Goal: Information Seeking & Learning: Check status

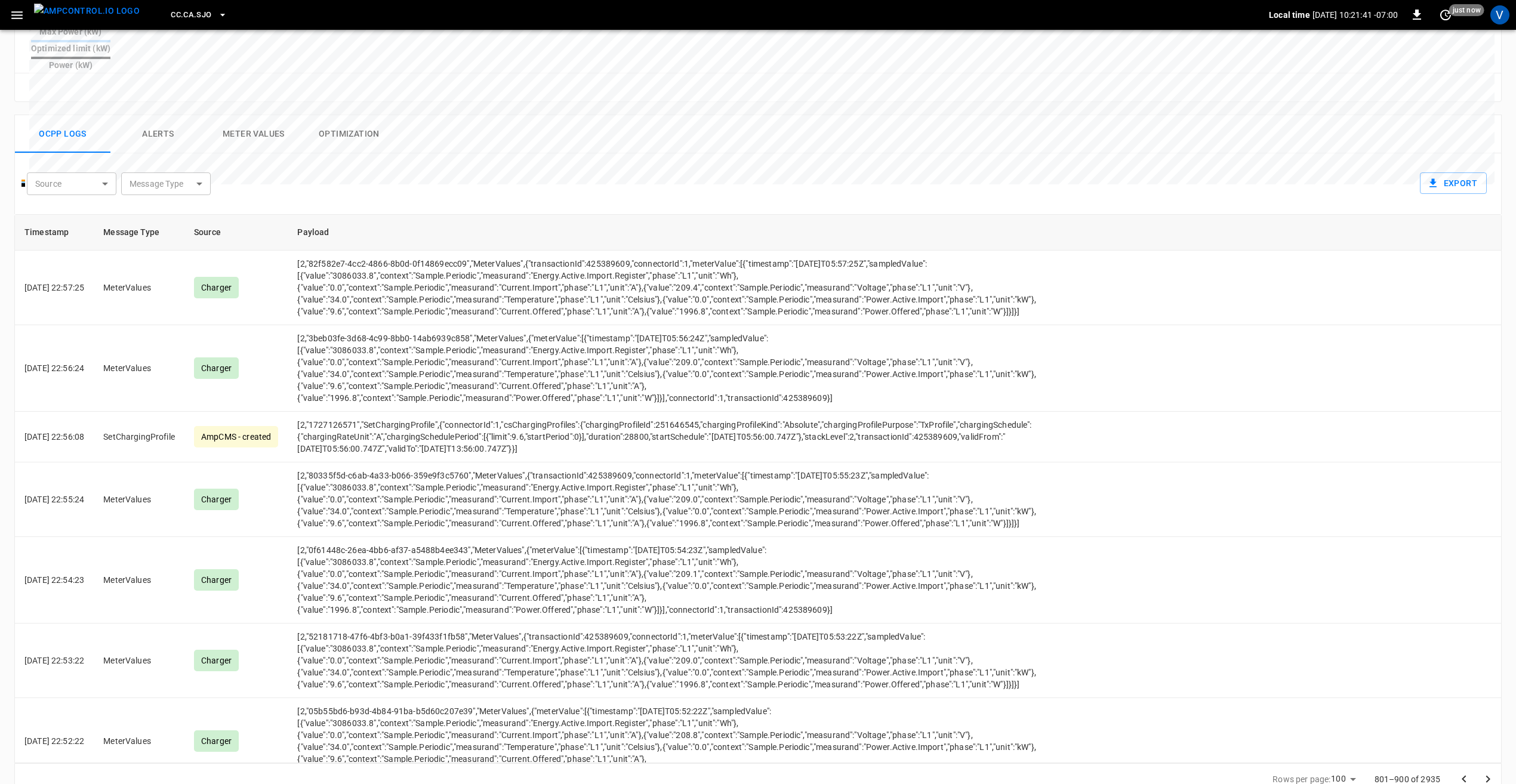
scroll to position [8333, 0]
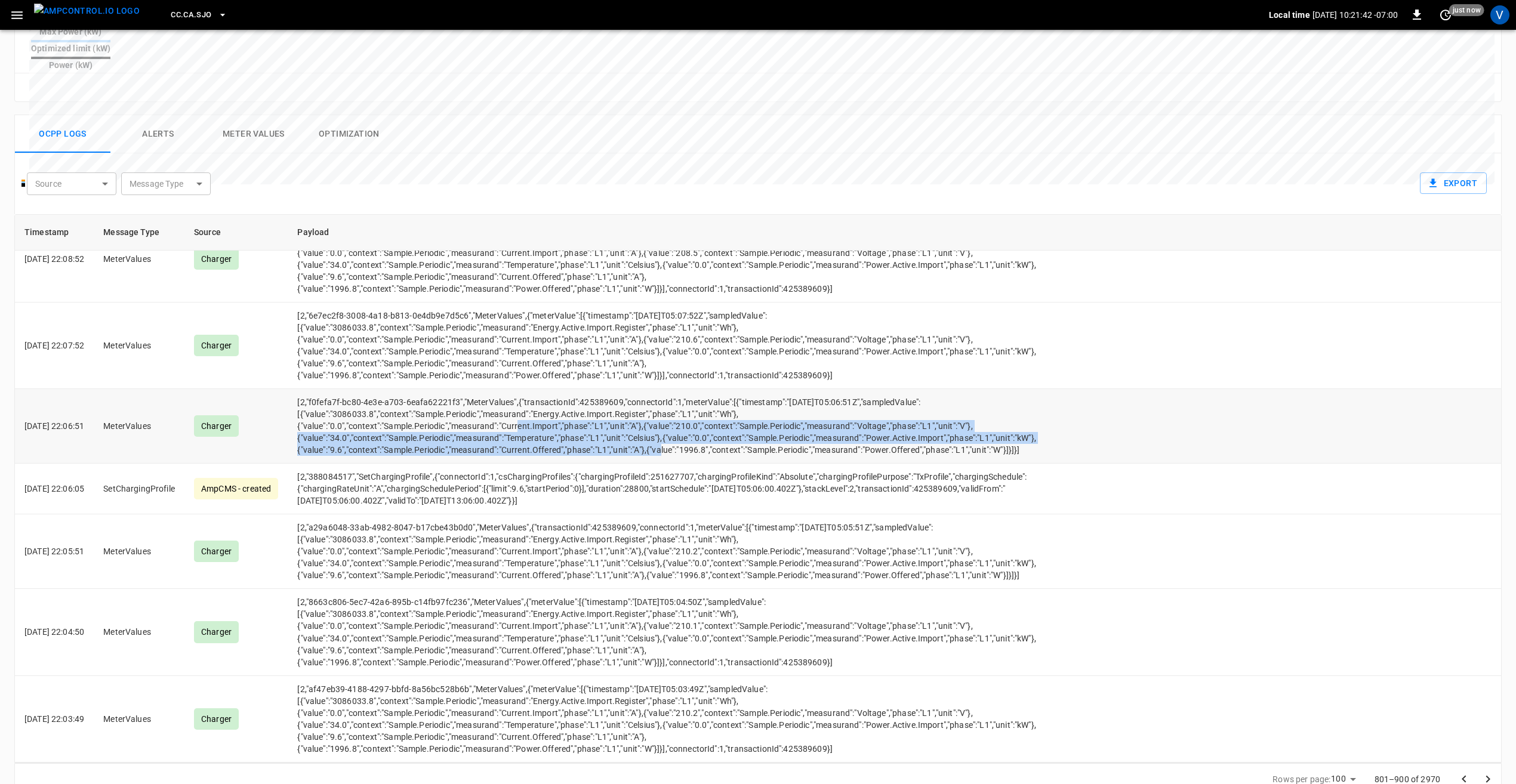
drag, startPoint x: 745, startPoint y: 616, endPoint x: 520, endPoint y: 571, distance: 229.5
click at [520, 463] on td "[2,"f0fefa7f-bc80-4e3e-a703-6eafa62221f3","MeterValues",{"transactionId":425389…" at bounding box center [671, 426] width 767 height 75
click at [730, 463] on td "[2,"f0fefa7f-bc80-4e3e-a703-6eafa62221f3","MeterValues",{"transactionId":425389…" at bounding box center [671, 426] width 767 height 75
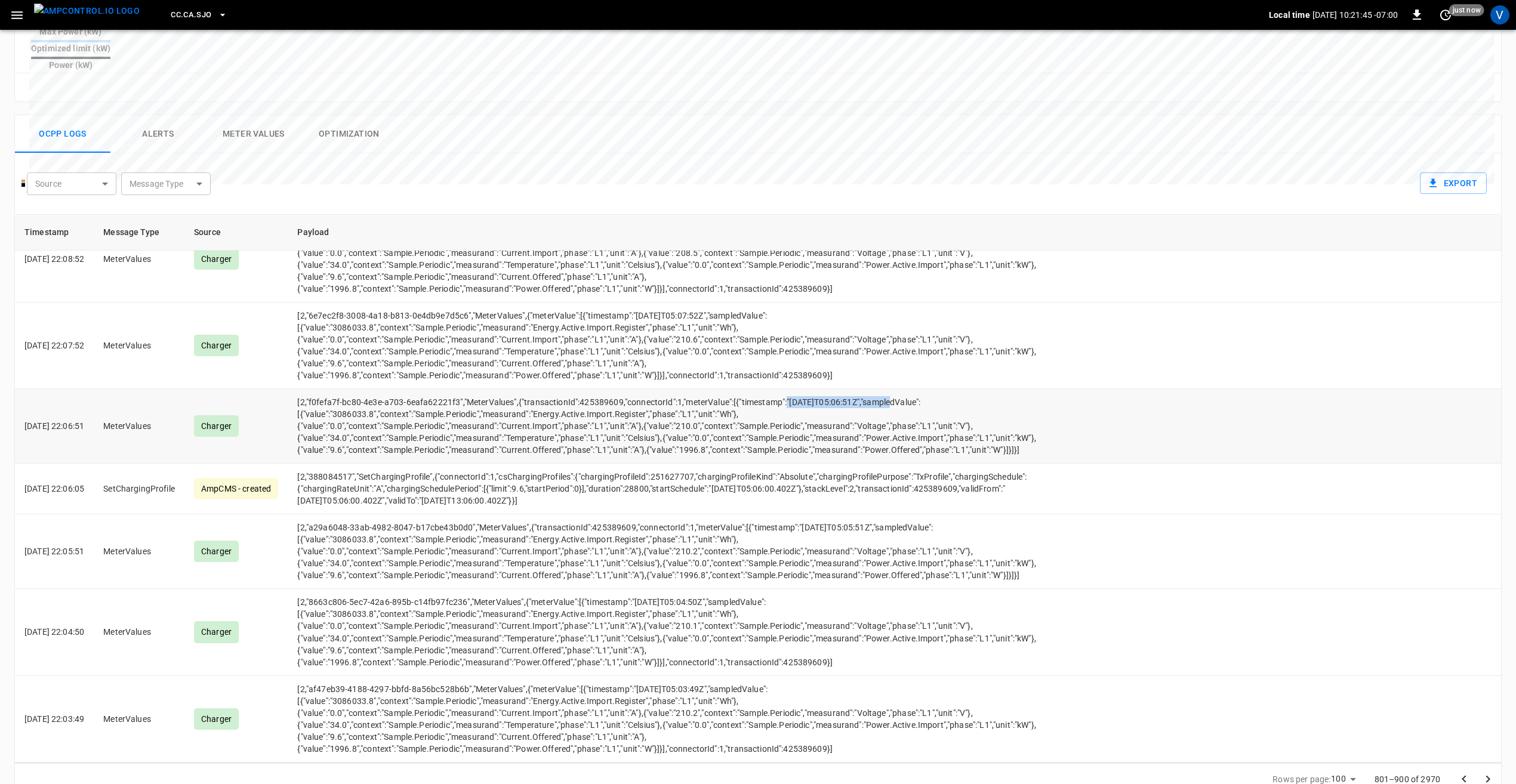
drag, startPoint x: 804, startPoint y: 551, endPoint x: 906, endPoint y: 550, distance: 102.0
click at [906, 463] on td "[2,"f0fefa7f-bc80-4e3e-a703-6eafa62221f3","MeterValues",{"transactionId":425389…" at bounding box center [671, 426] width 767 height 75
drag, startPoint x: 906, startPoint y: 550, endPoint x: 772, endPoint y: 569, distance: 135.3
click at [772, 463] on td "[2,"f0fefa7f-bc80-4e3e-a703-6eafa62221f3","MeterValues",{"transactionId":425389…" at bounding box center [671, 426] width 767 height 75
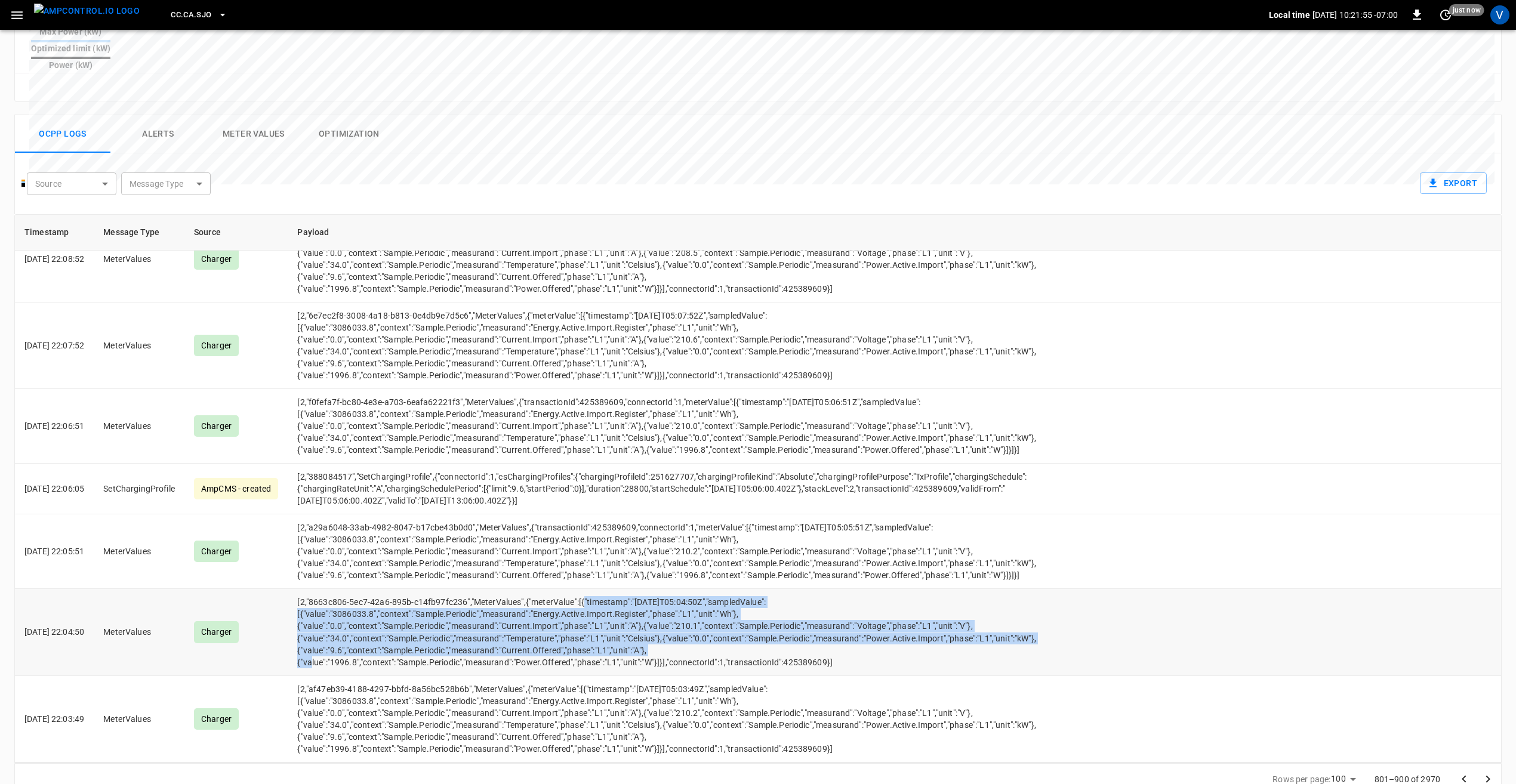
drag, startPoint x: 924, startPoint y: 611, endPoint x: 603, endPoint y: 555, distance: 325.8
click at [603, 589] on td "[2,"8663c806-5ec7-42a6-895b-c14fb97fc236","MeterValues",{"meterValue":[{"timest…" at bounding box center [671, 632] width 767 height 86
drag, startPoint x: 603, startPoint y: 555, endPoint x: 729, endPoint y: 610, distance: 137.5
click at [729, 610] on td "[2,"8663c806-5ec7-42a6-895b-c14fb97fc236","MeterValues",{"meterValue":[{"timest…" at bounding box center [671, 632] width 767 height 86
click at [742, 589] on td "[2,"8663c806-5ec7-42a6-895b-c14fb97fc236","MeterValues",{"meterValue":[{"timest…" at bounding box center [671, 632] width 767 height 86
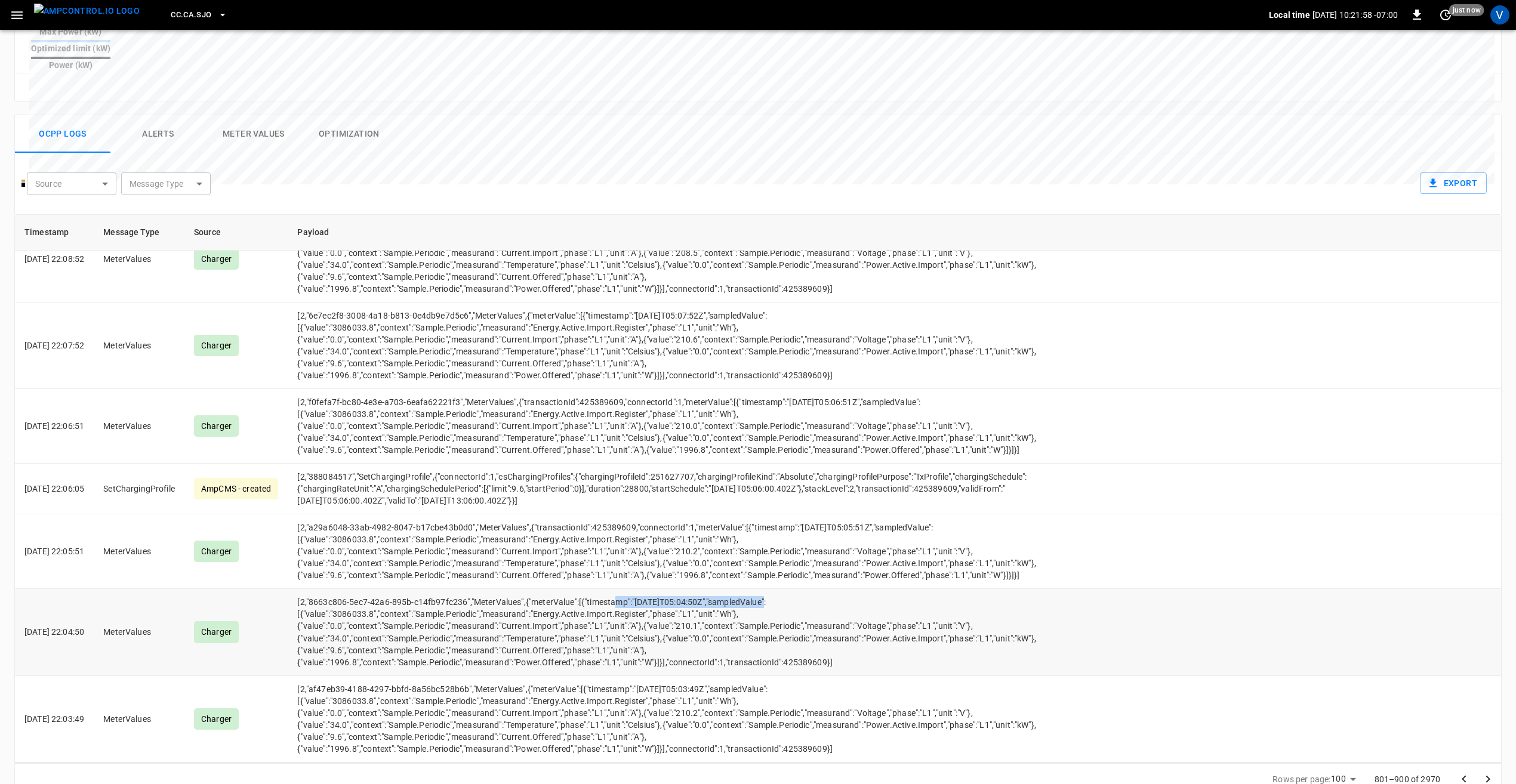
drag, startPoint x: 787, startPoint y: 556, endPoint x: 631, endPoint y: 545, distance: 156.4
click at [631, 589] on td "[2,"8663c806-5ec7-42a6-895b-c14fb97fc236","MeterValues",{"meterValue":[{"timest…" at bounding box center [671, 632] width 767 height 86
drag, startPoint x: 631, startPoint y: 545, endPoint x: 714, endPoint y: 603, distance: 101.3
click at [714, 603] on td "[2,"8663c806-5ec7-42a6-895b-c14fb97fc236","MeterValues",{"meterValue":[{"timest…" at bounding box center [671, 632] width 767 height 86
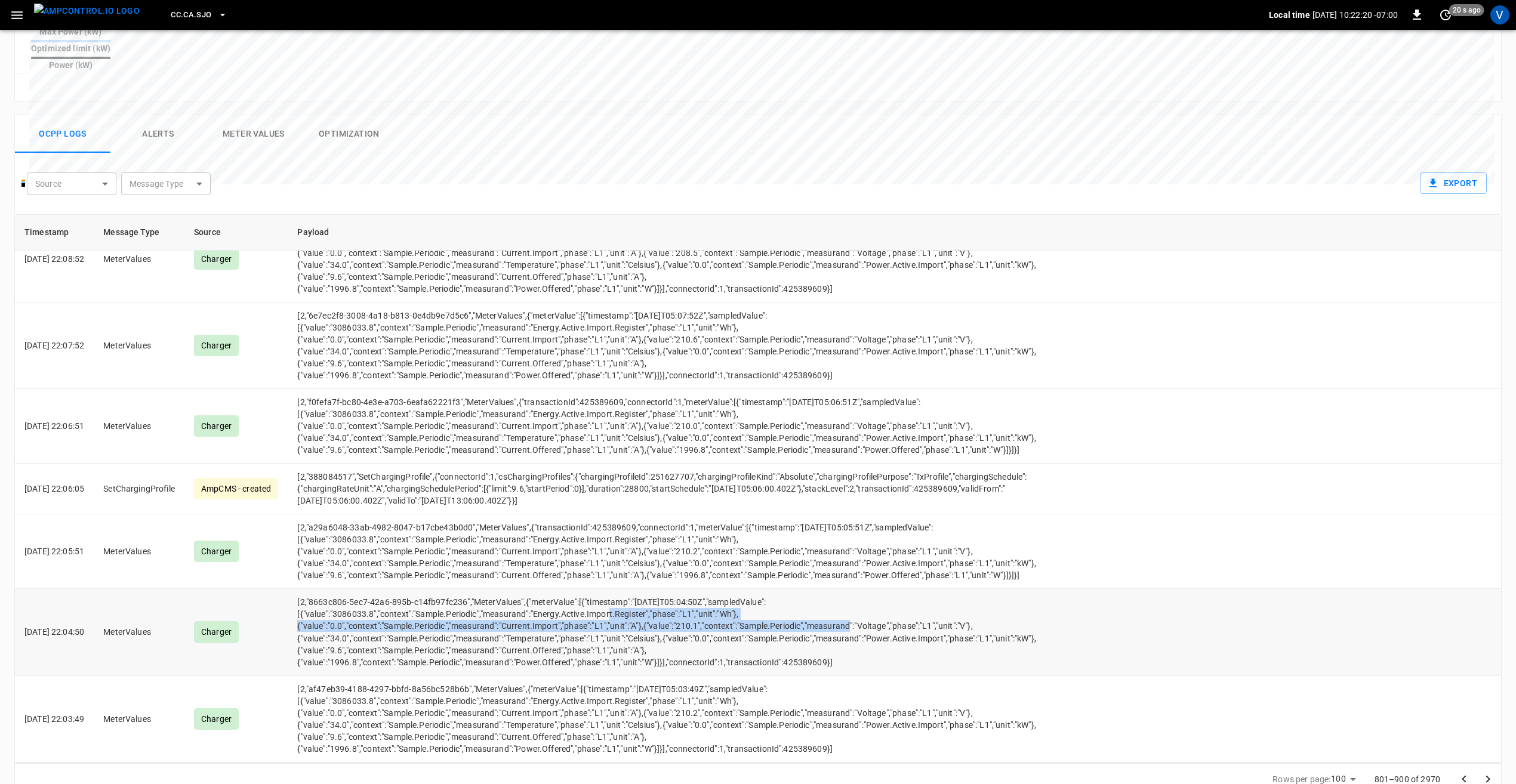
drag, startPoint x: 855, startPoint y: 573, endPoint x: 612, endPoint y: 562, distance: 243.2
click at [612, 589] on td "[2,"8663c806-5ec7-42a6-895b-c14fb97fc236","MeterValues",{"meterValue":[{"timest…" at bounding box center [671, 632] width 767 height 86
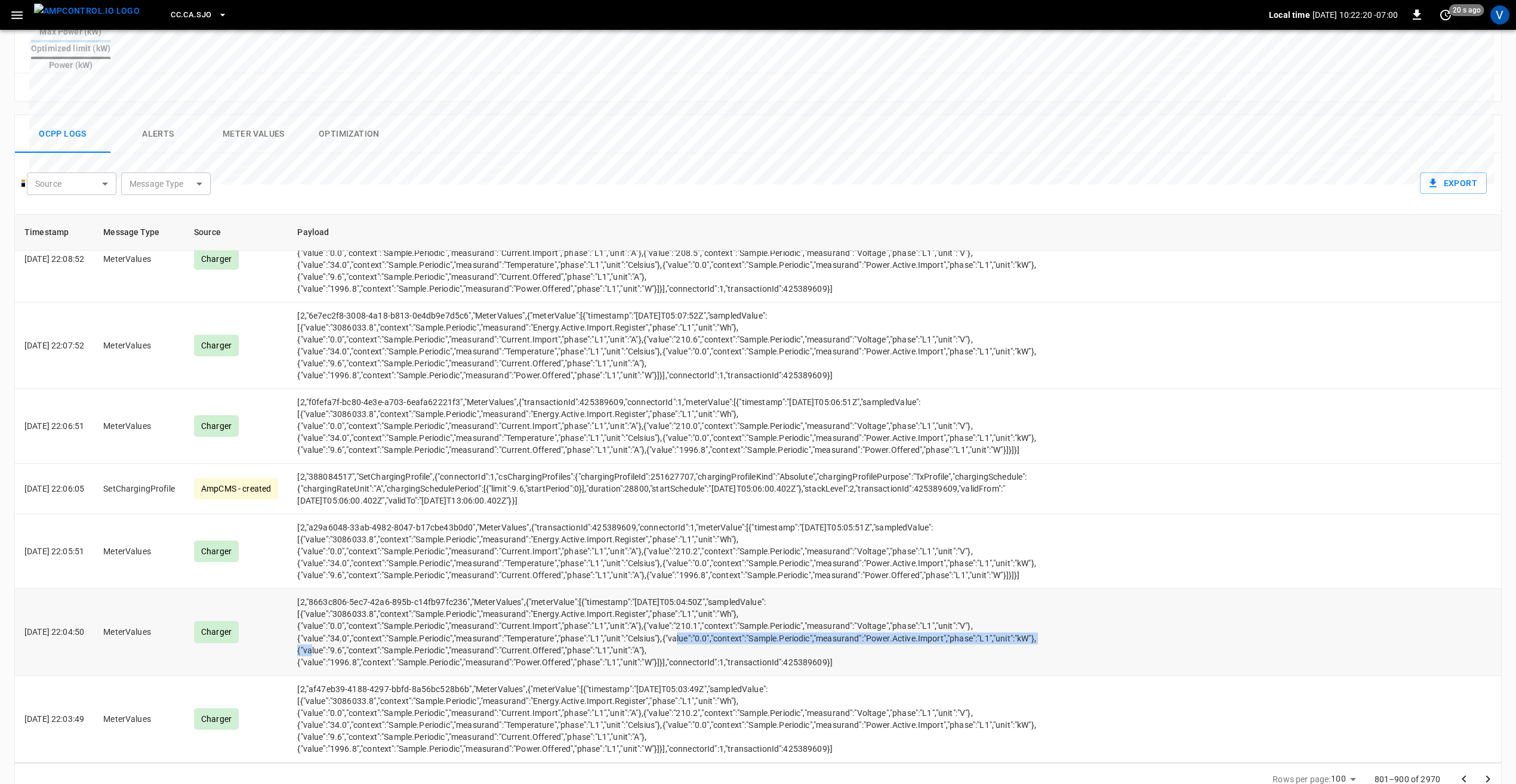
drag, startPoint x: 612, startPoint y: 562, endPoint x: 720, endPoint y: 596, distance: 113.2
click at [720, 596] on td "[2,"8663c806-5ec7-42a6-895b-c14fb97fc236","MeterValues",{"meterValue":[{"timest…" at bounding box center [671, 632] width 767 height 86
drag, startPoint x: 720, startPoint y: 596, endPoint x: 630, endPoint y: 556, distance: 98.5
click at [630, 589] on td "[2,"8663c806-5ec7-42a6-895b-c14fb97fc236","MeterValues",{"meterValue":[{"timest…" at bounding box center [671, 632] width 767 height 86
drag, startPoint x: 611, startPoint y: 555, endPoint x: 817, endPoint y: 554, distance: 206.0
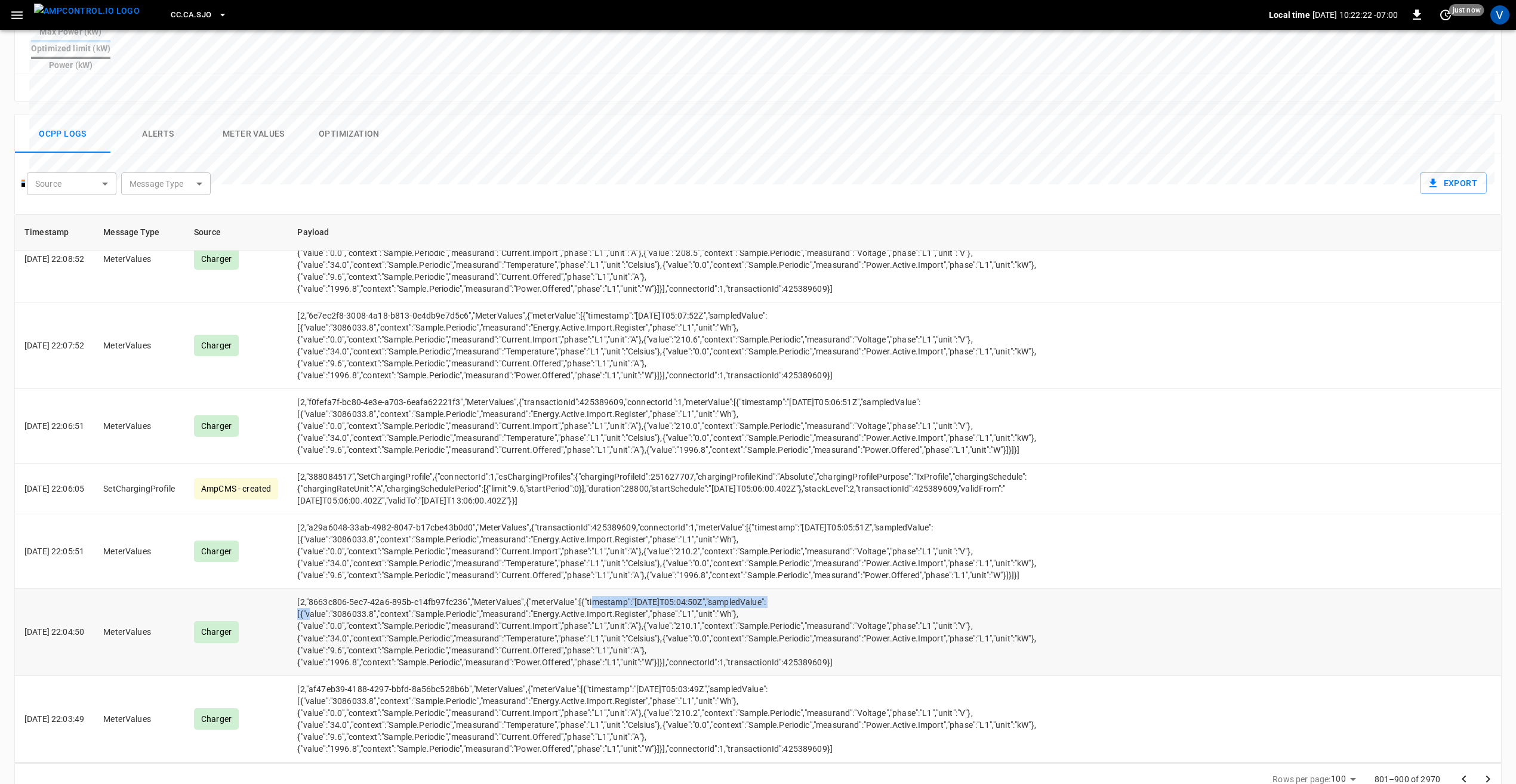
click at [817, 589] on td "[2,"8663c806-5ec7-42a6-895b-c14fb97fc236","MeterValues",{"meterValue":[{"timest…" at bounding box center [671, 632] width 767 height 86
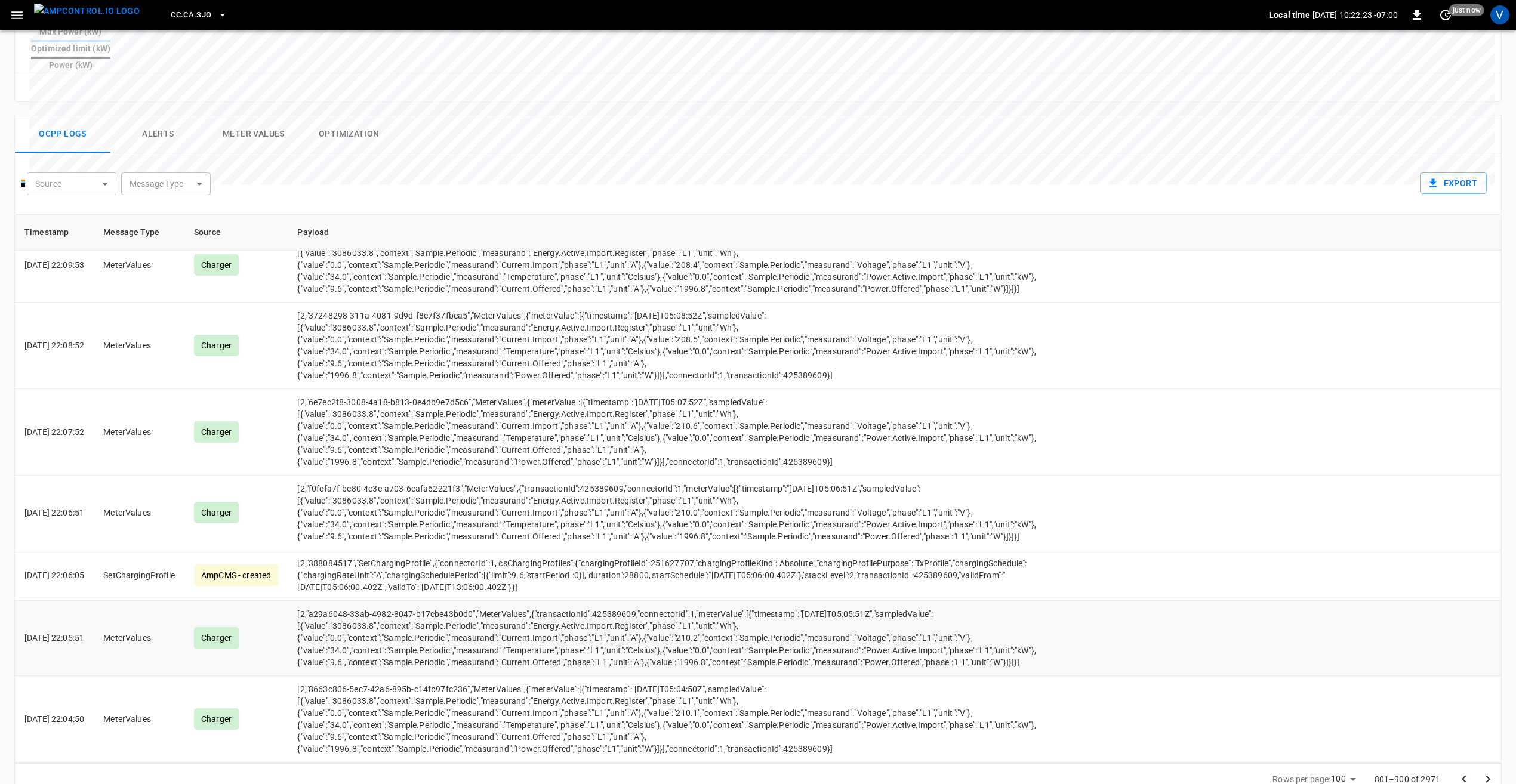
click at [708, 605] on td "[2,"a29a6048-33ab-4982-8047-b17cbe43b0d0","MeterValues",{"transactionId":425389…" at bounding box center [671, 638] width 767 height 75
click at [1488, 775] on icon "Go to next page" at bounding box center [1488, 778] width 5 height 7
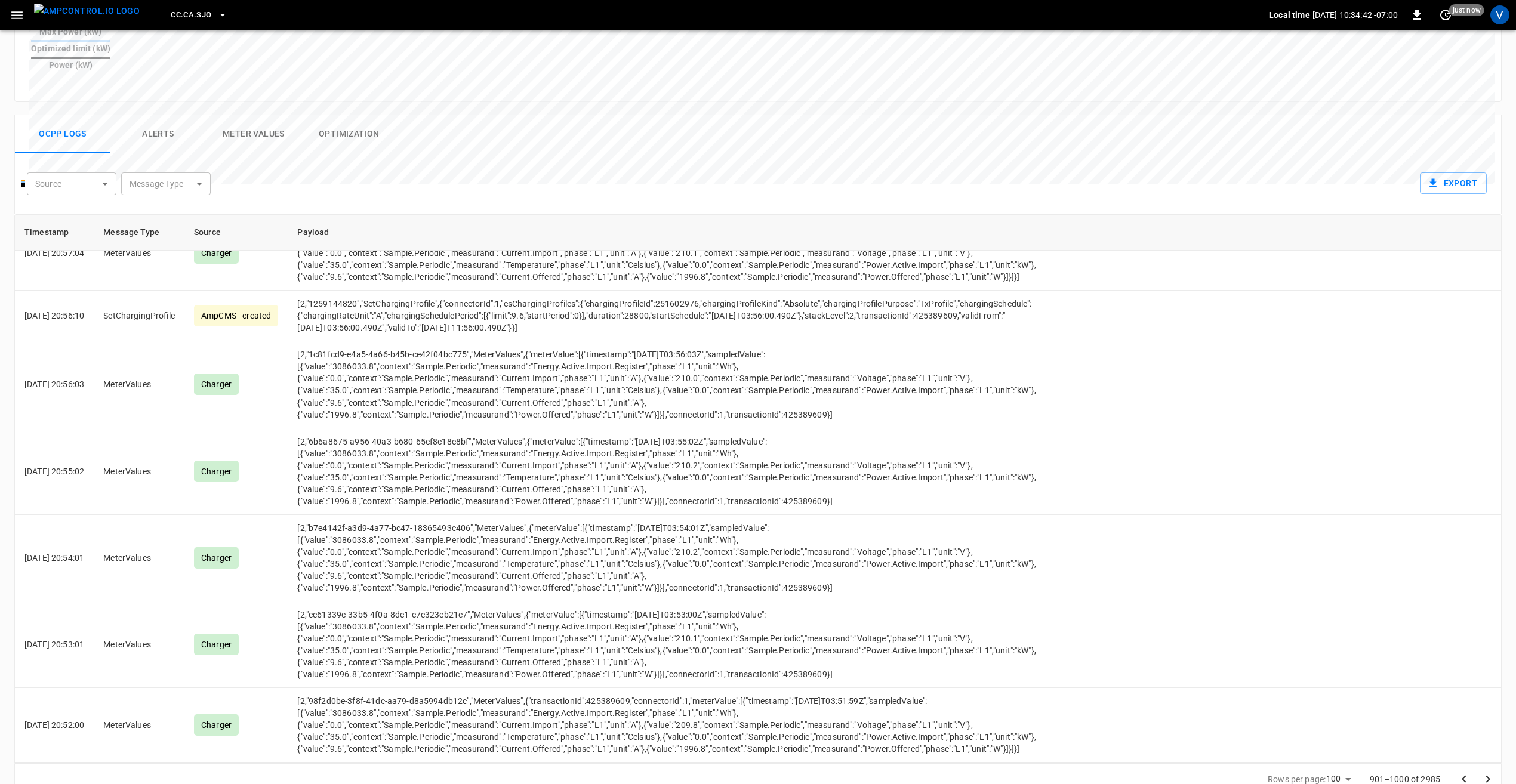
scroll to position [8235, 0]
drag, startPoint x: 885, startPoint y: 488, endPoint x: 935, endPoint y: 487, distance: 50.0
click at [935, 216] on td "[2,"b1b446f8-ebc3-4b00-9e27-50f52de29efc","MeterValues",{"transactionId":425389…" at bounding box center [671, 178] width 767 height 75
drag, startPoint x: 67, startPoint y: 519, endPoint x: 110, endPoint y: 524, distance: 43.3
click at [94, 216] on td "[DATE] 20:58:04" at bounding box center [54, 178] width 79 height 75
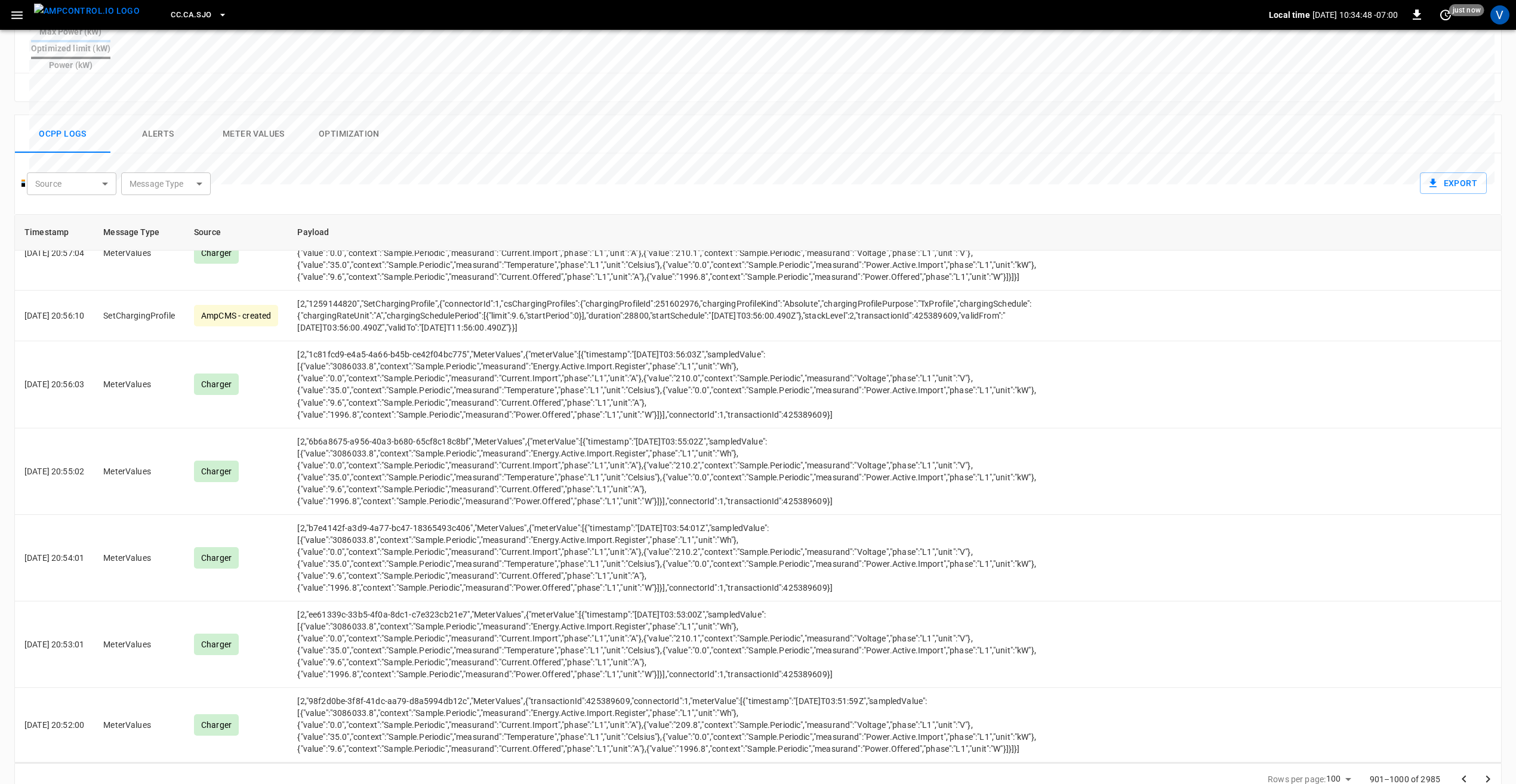
click at [763, 141] on td "[2,"514425a9-795d-40bf-a151-cedb20bd9348","MeterValues",{"transactionId":425389…" at bounding box center [671, 104] width 767 height 75
drag, startPoint x: 863, startPoint y: 388, endPoint x: 931, endPoint y: 389, distance: 68.0
click at [931, 141] on td "[2,"514425a9-795d-40bf-a151-cedb20bd9348","MeterValues",{"transactionId":425389…" at bounding box center [671, 104] width 767 height 75
click at [273, 67] on td "Charger" at bounding box center [236, 23] width 104 height 86
drag, startPoint x: 67, startPoint y: 422, endPoint x: 155, endPoint y: 424, distance: 88.0
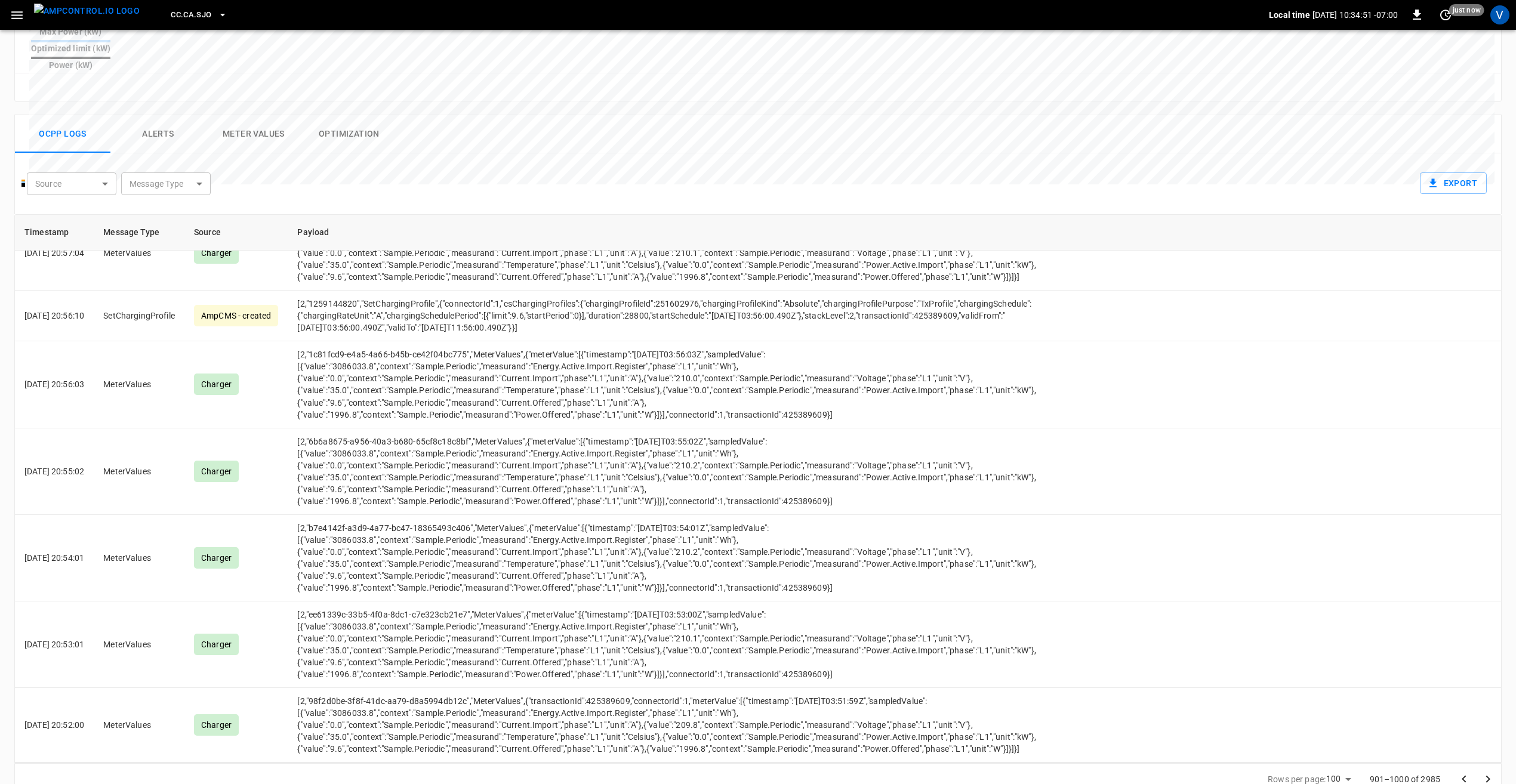
click at [155, 141] on tr "[DATE] 20:59:05 MeterValues Charger [2,"514425a9-795d-40bf-a151-cedb20bd9348","…" at bounding box center [758, 104] width 1486 height 75
drag, startPoint x: 155, startPoint y: 424, endPoint x: 526, endPoint y: 440, distance: 371.3
click at [526, 141] on td "[2,"514425a9-795d-40bf-a151-cedb20bd9348","MeterValues",{"transactionId":425389…" at bounding box center [671, 104] width 767 height 75
click at [728, 141] on td "[2,"514425a9-795d-40bf-a151-cedb20bd9348","MeterValues",{"transactionId":425389…" at bounding box center [671, 104] width 767 height 75
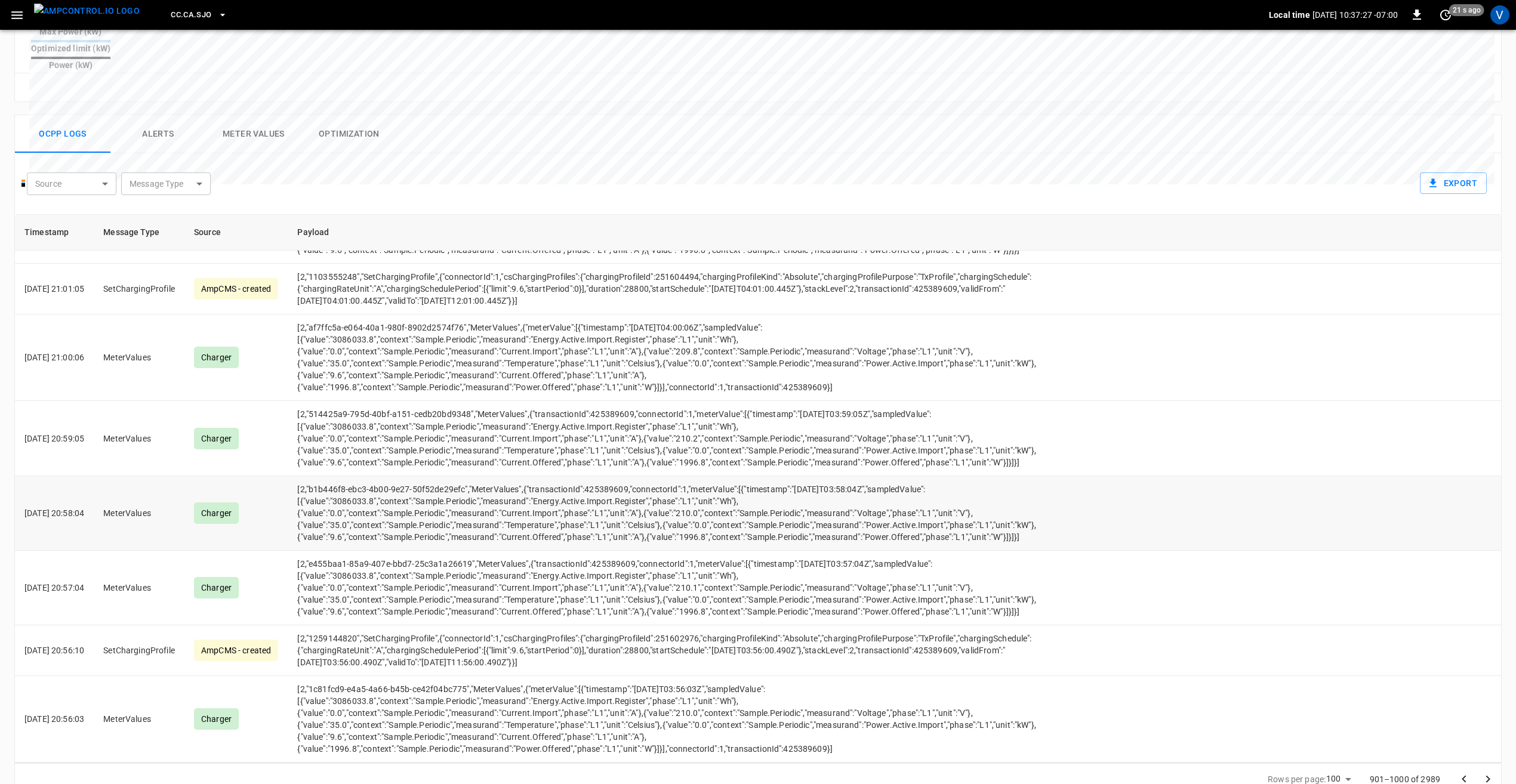
scroll to position [8684, 0]
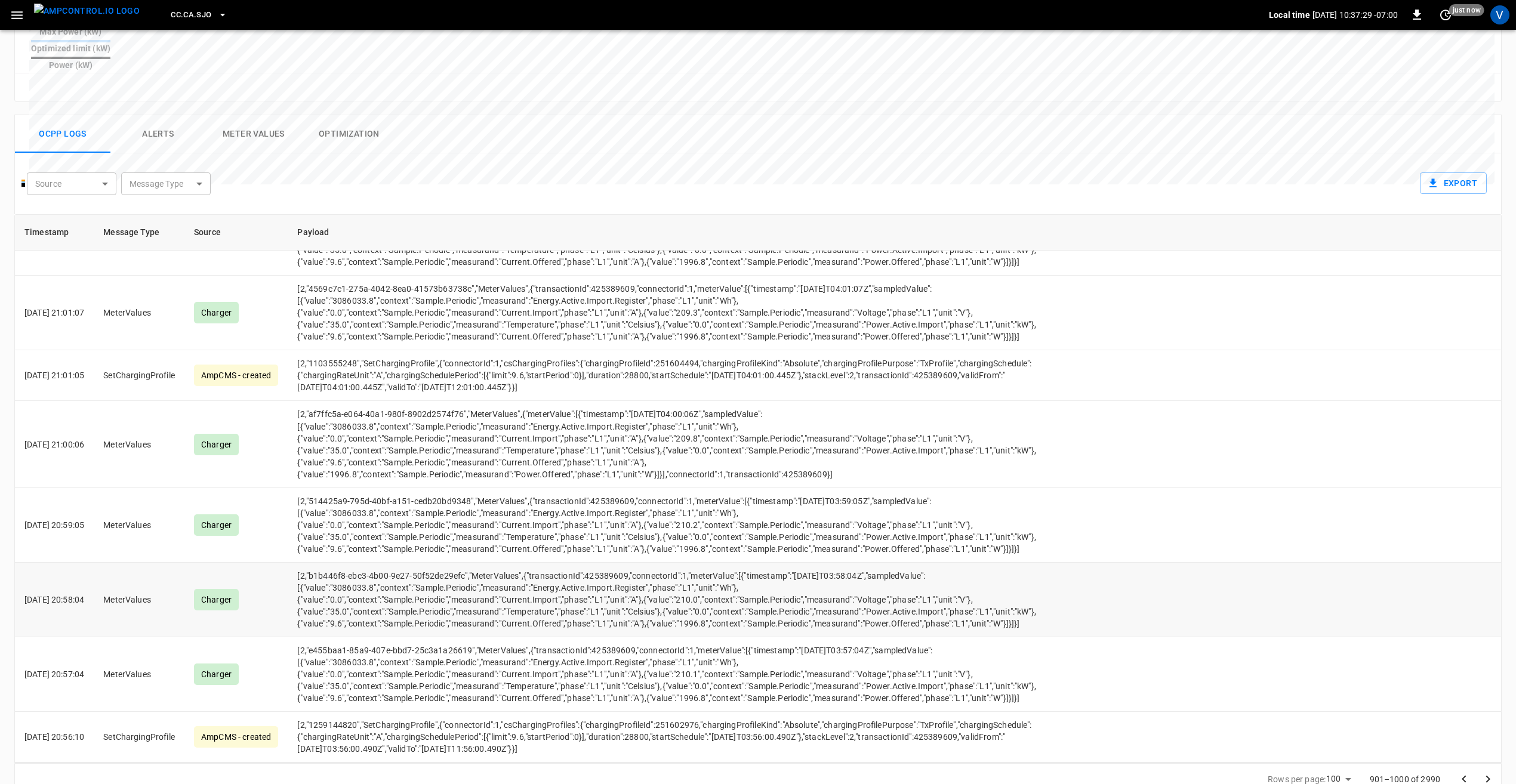
drag, startPoint x: 101, startPoint y: 527, endPoint x: 22, endPoint y: 527, distance: 79.0
click at [22, 562] on td "[DATE] 20:58:04" at bounding box center [54, 600] width 79 height 75
click at [475, 562] on td "[2,"b1b446f8-ebc3-4b00-9e27-50f52de29efc","MeterValues",{"transactionId":425389…" at bounding box center [671, 600] width 767 height 75
drag, startPoint x: 956, startPoint y: 488, endPoint x: 804, endPoint y: 491, distance: 152.0
click at [804, 562] on td "[2,"b1b446f8-ebc3-4b00-9e27-50f52de29efc","MeterValues",{"transactionId":425389…" at bounding box center [671, 600] width 767 height 75
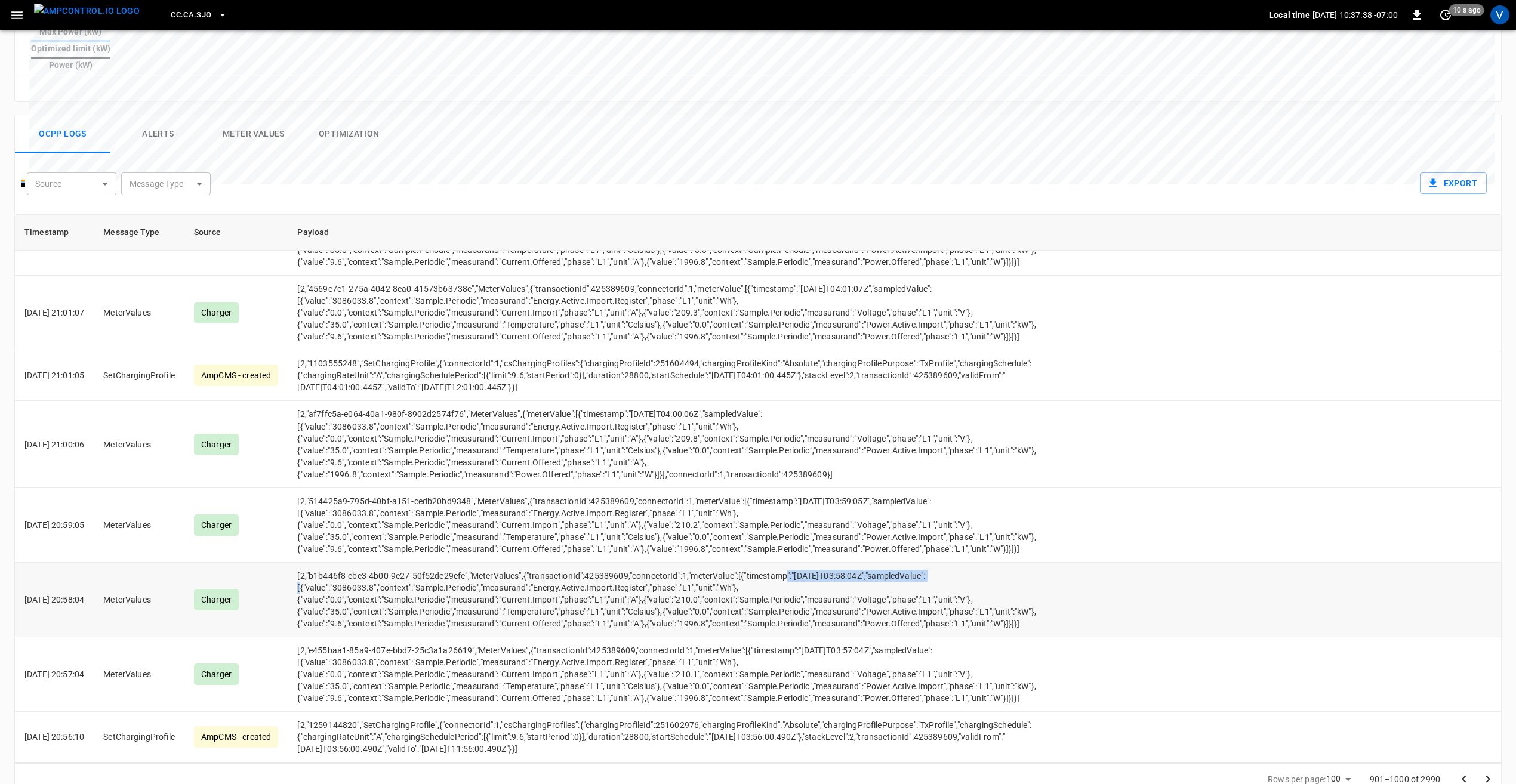
drag, startPoint x: 804, startPoint y: 491, endPoint x: 767, endPoint y: 494, distance: 37.1
click at [767, 562] on td "[2,"b1b446f8-ebc3-4b00-9e27-50f52de29efc","MeterValues",{"transactionId":425389…" at bounding box center [671, 600] width 767 height 75
drag, startPoint x: 760, startPoint y: 492, endPoint x: 902, endPoint y: 493, distance: 142.0
click at [902, 562] on td "[2,"b1b446f8-ebc3-4b00-9e27-50f52de29efc","MeterValues",{"transactionId":425389…" at bounding box center [671, 600] width 767 height 75
drag, startPoint x: 103, startPoint y: 429, endPoint x: 27, endPoint y: 426, distance: 76.1
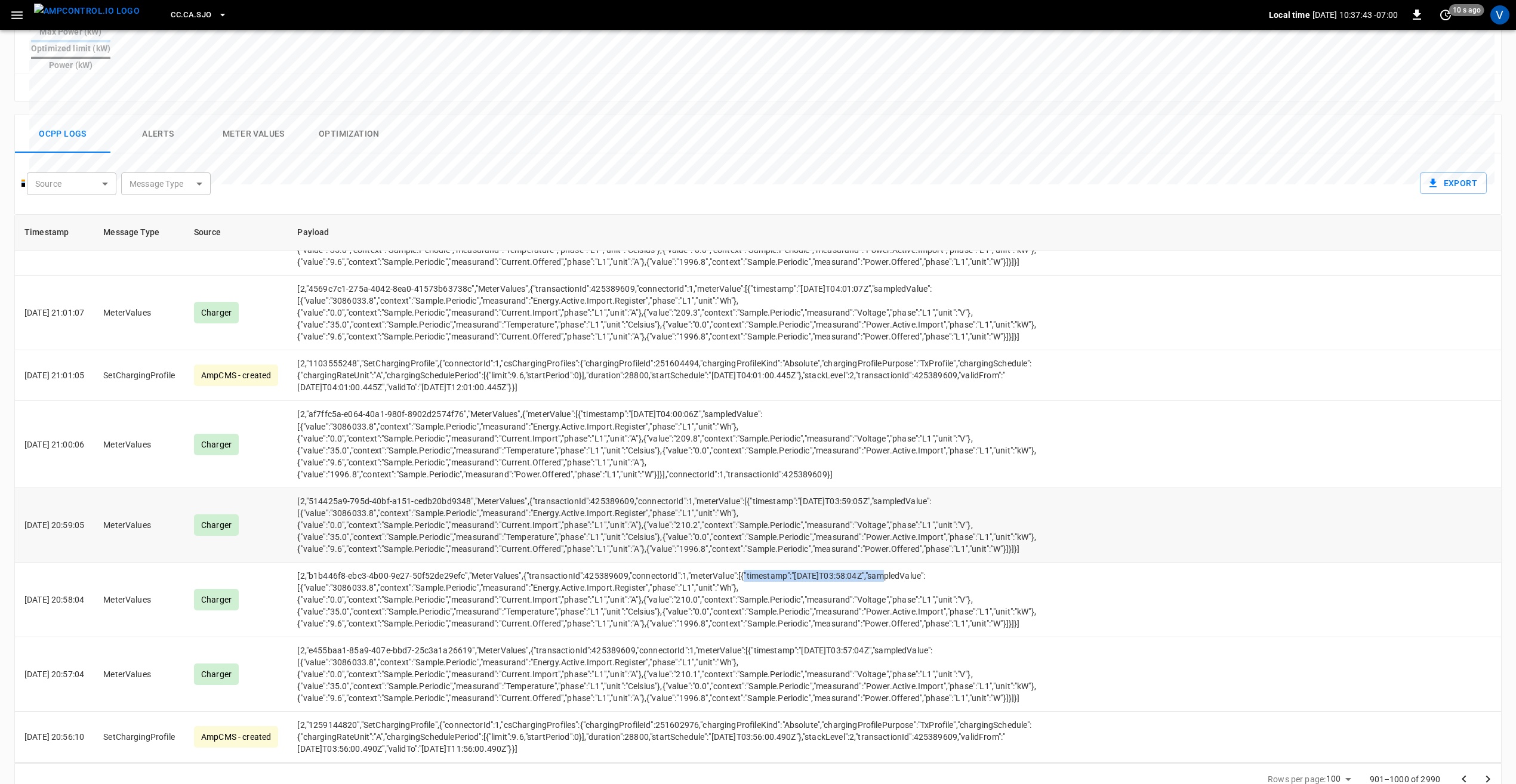
click at [27, 488] on td "[DATE] 20:59:05" at bounding box center [54, 525] width 79 height 75
click at [589, 488] on td "[2,"514425a9-795d-40bf-a151-cedb20bd9348","MeterValues",{"transactionId":425389…" at bounding box center [671, 525] width 767 height 75
drag, startPoint x: 107, startPoint y: 528, endPoint x: 50, endPoint y: 518, distance: 57.9
click at [50, 562] on td "[DATE] 20:58:04" at bounding box center [54, 600] width 79 height 75
click at [534, 163] on div "Source ​ Source Message Type ​ Message Type Export" at bounding box center [755, 181] width 1462 height 37
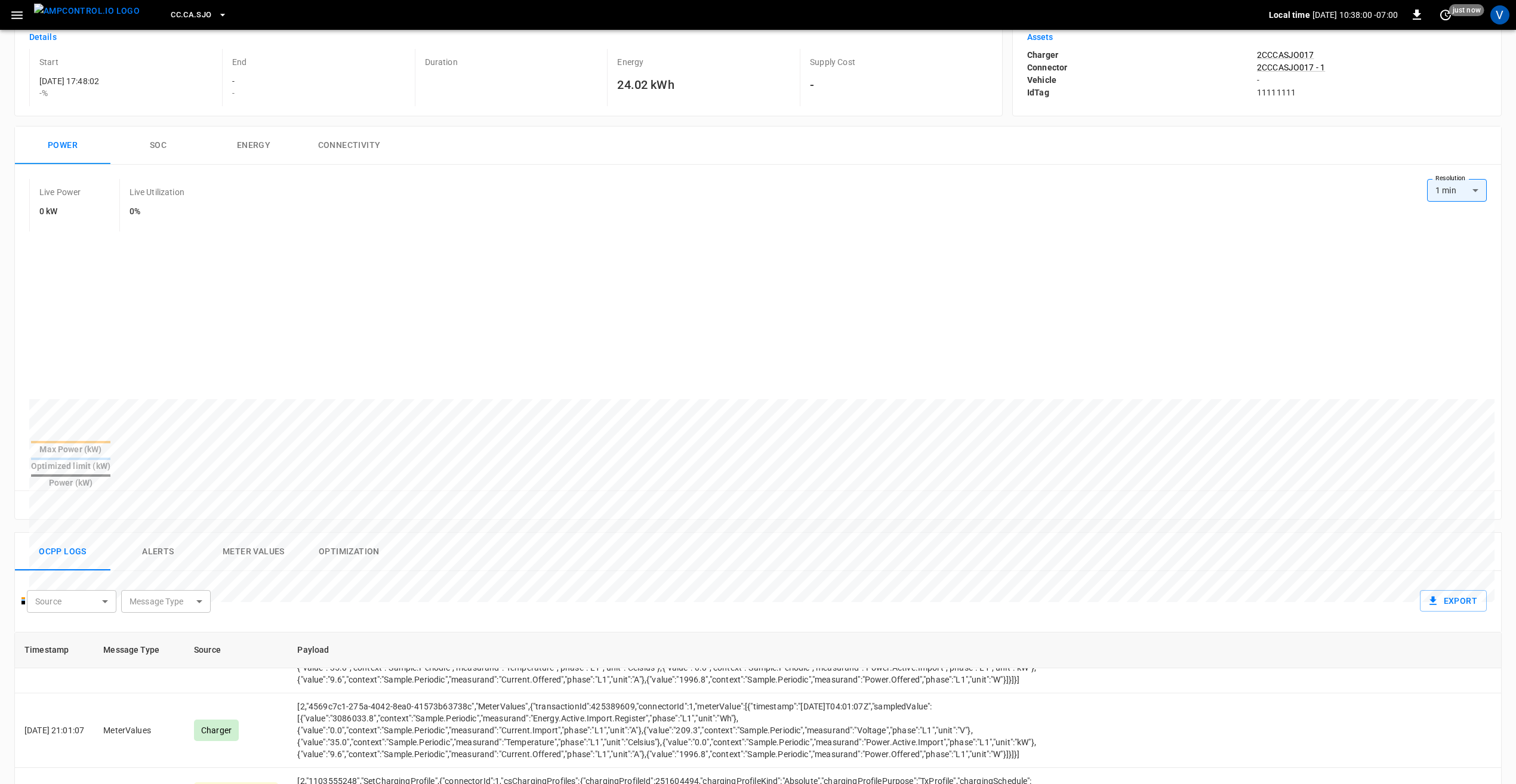
scroll to position [0, 0]
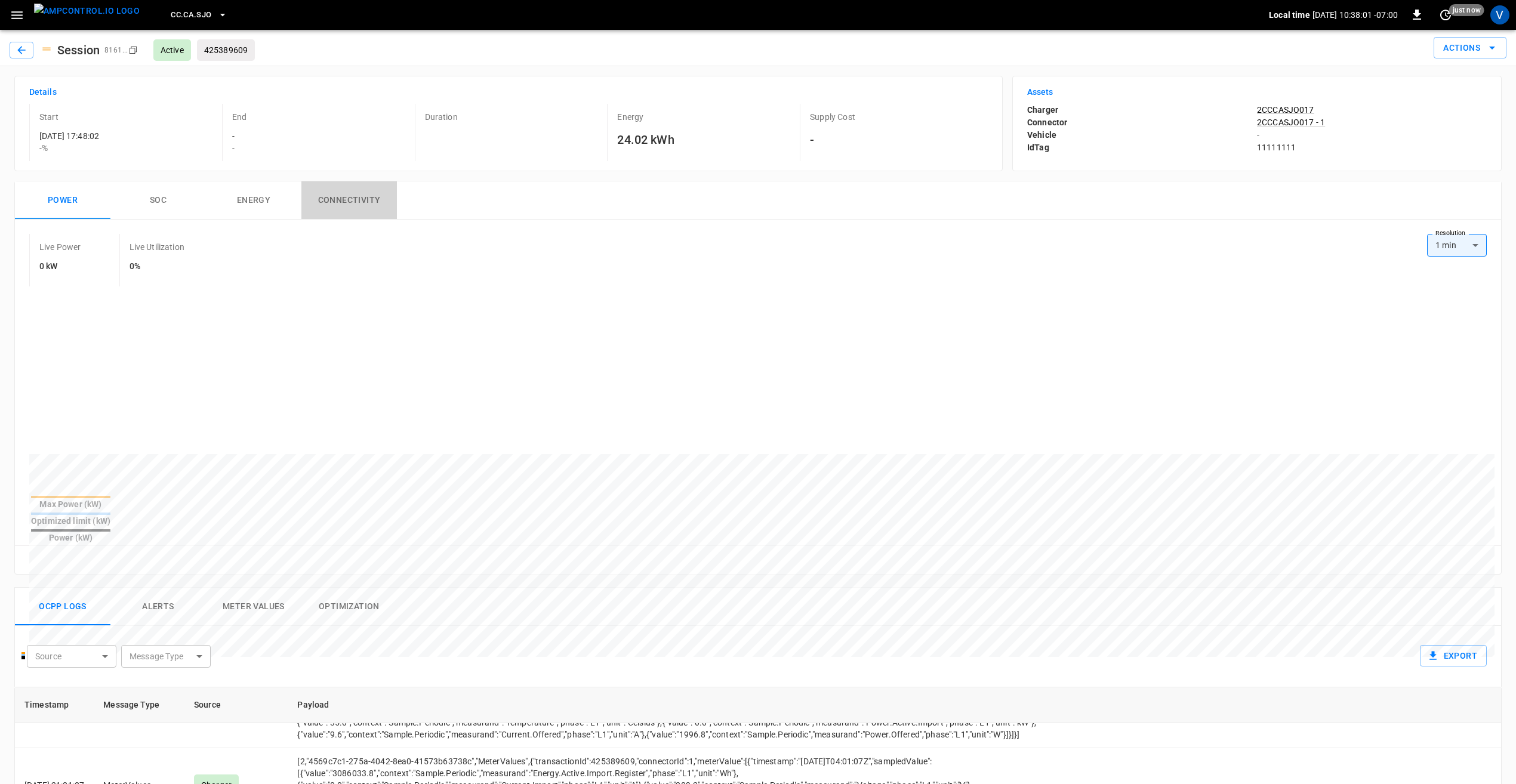
click at [345, 206] on button "Connectivity" at bounding box center [349, 200] width 95 height 39
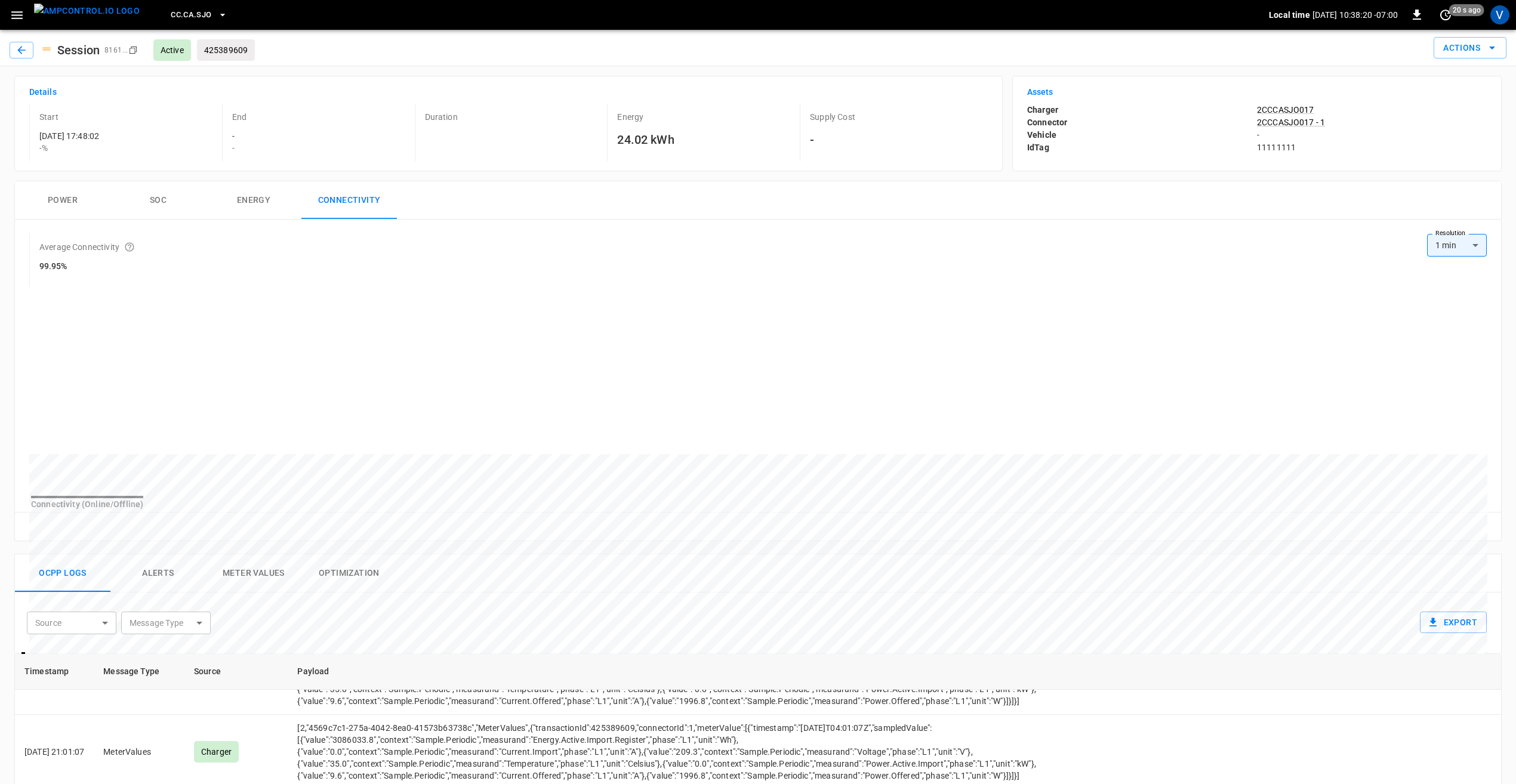
drag, startPoint x: 74, startPoint y: 734, endPoint x: 113, endPoint y: 733, distance: 39.0
click at [414, 593] on div "Ocpp logs Alerts Meter Values Optimization" at bounding box center [758, 573] width 1486 height 39
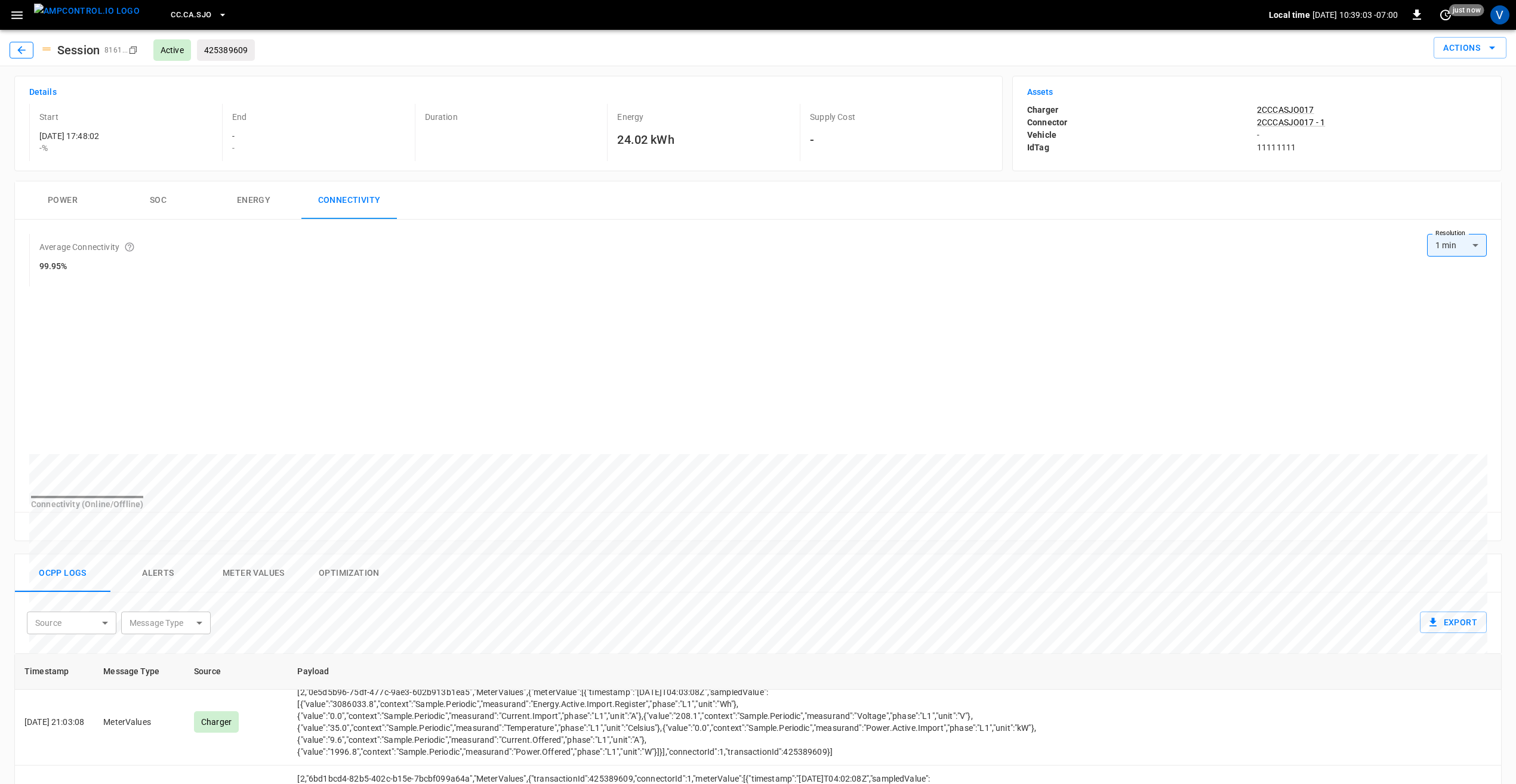
scroll to position [7711, 0]
click at [16, 51] on icon "button" at bounding box center [22, 50] width 12 height 12
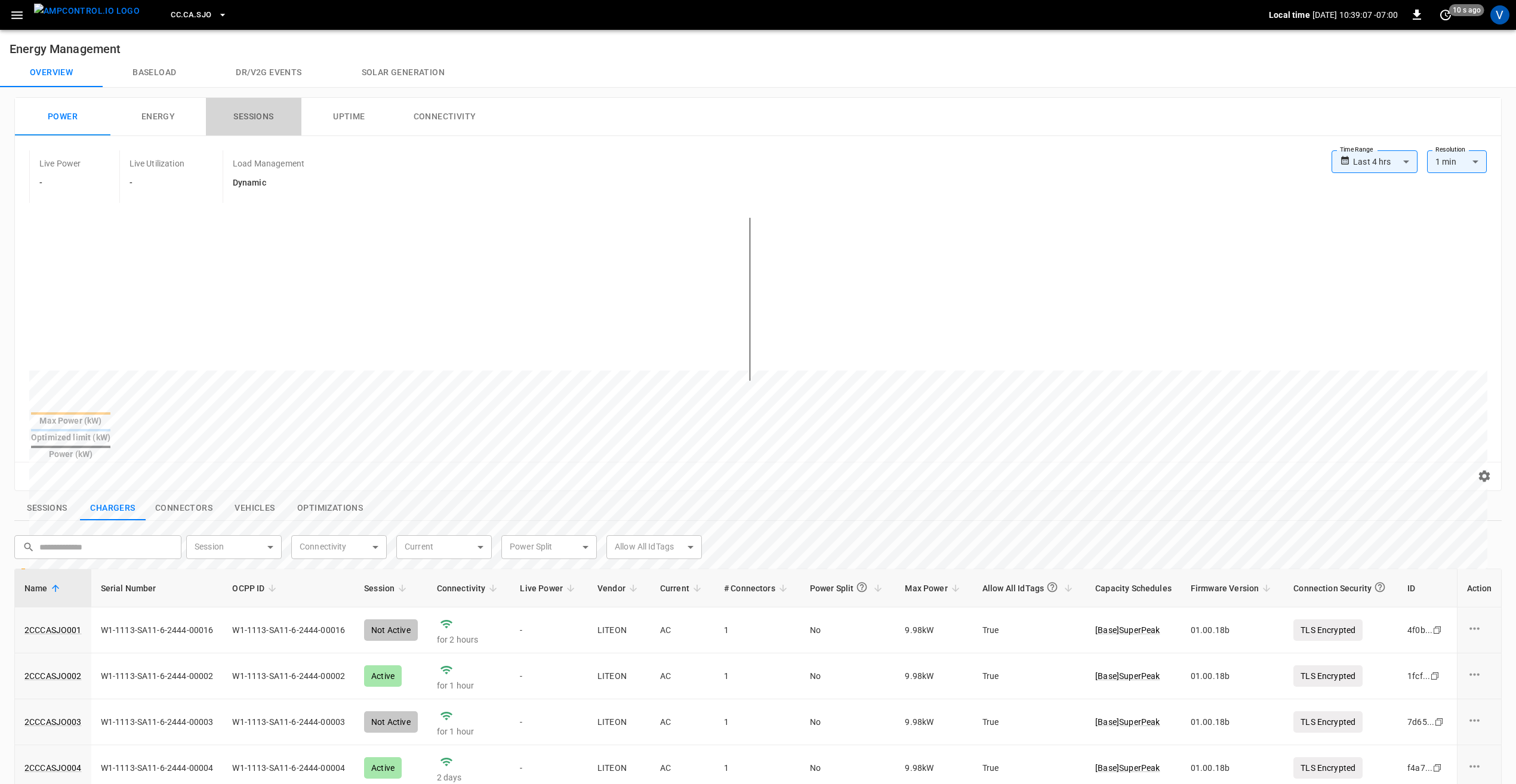
click at [242, 114] on button "Sessions" at bounding box center [253, 116] width 95 height 39
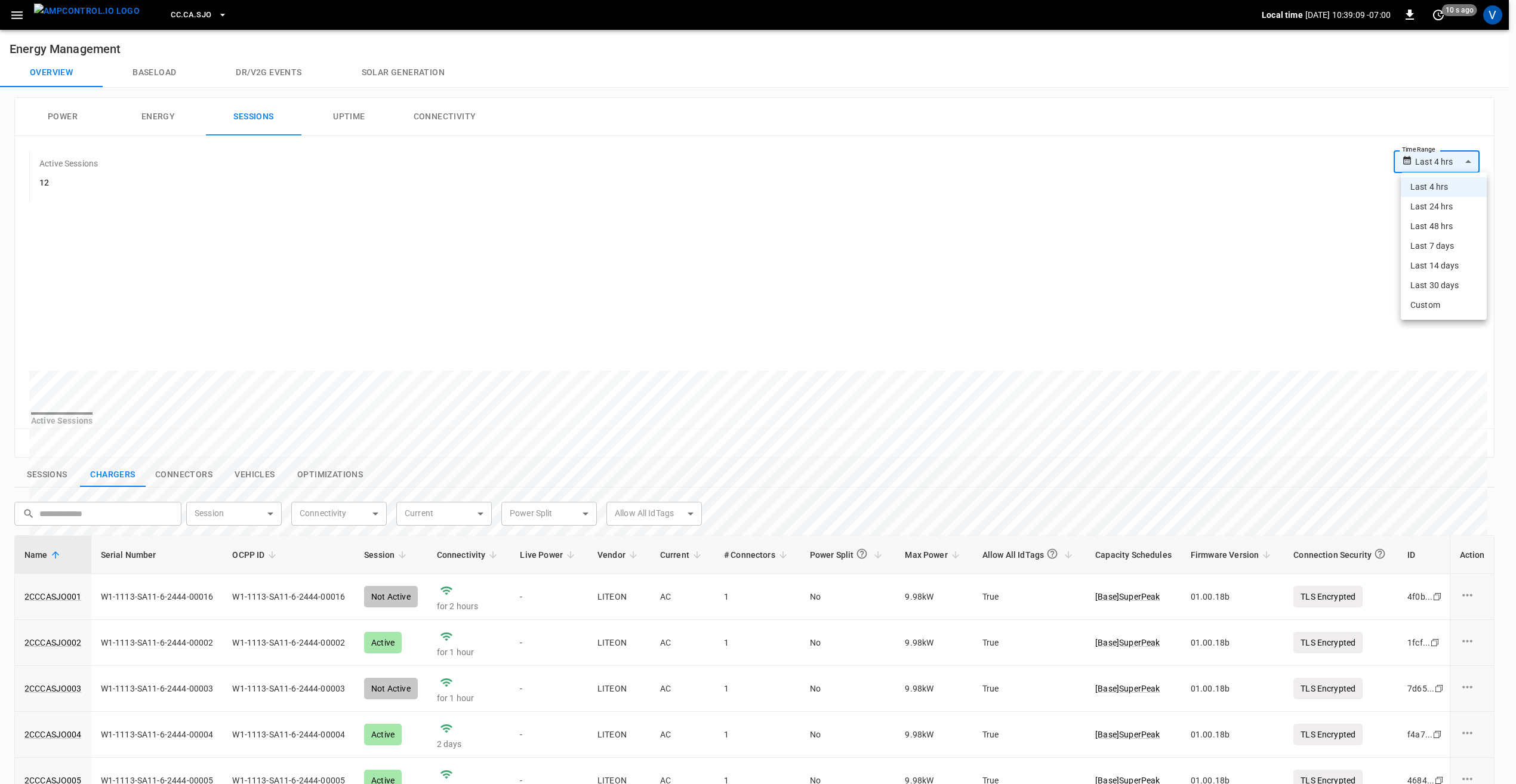
click at [1465, 161] on body "**********" at bounding box center [758, 562] width 1516 height 1126
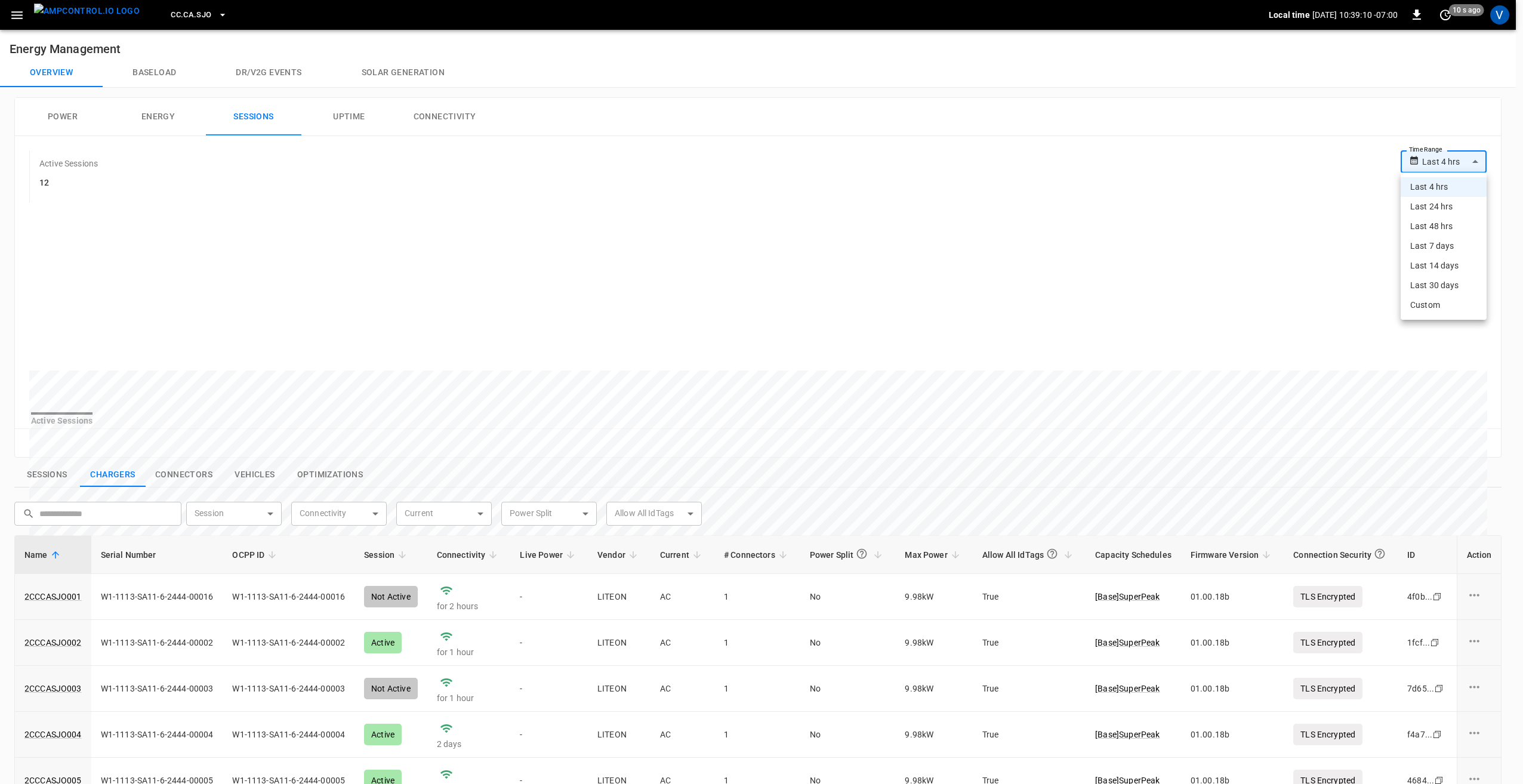
click at [1439, 206] on li "Last 24 hrs" at bounding box center [1444, 206] width 86 height 20
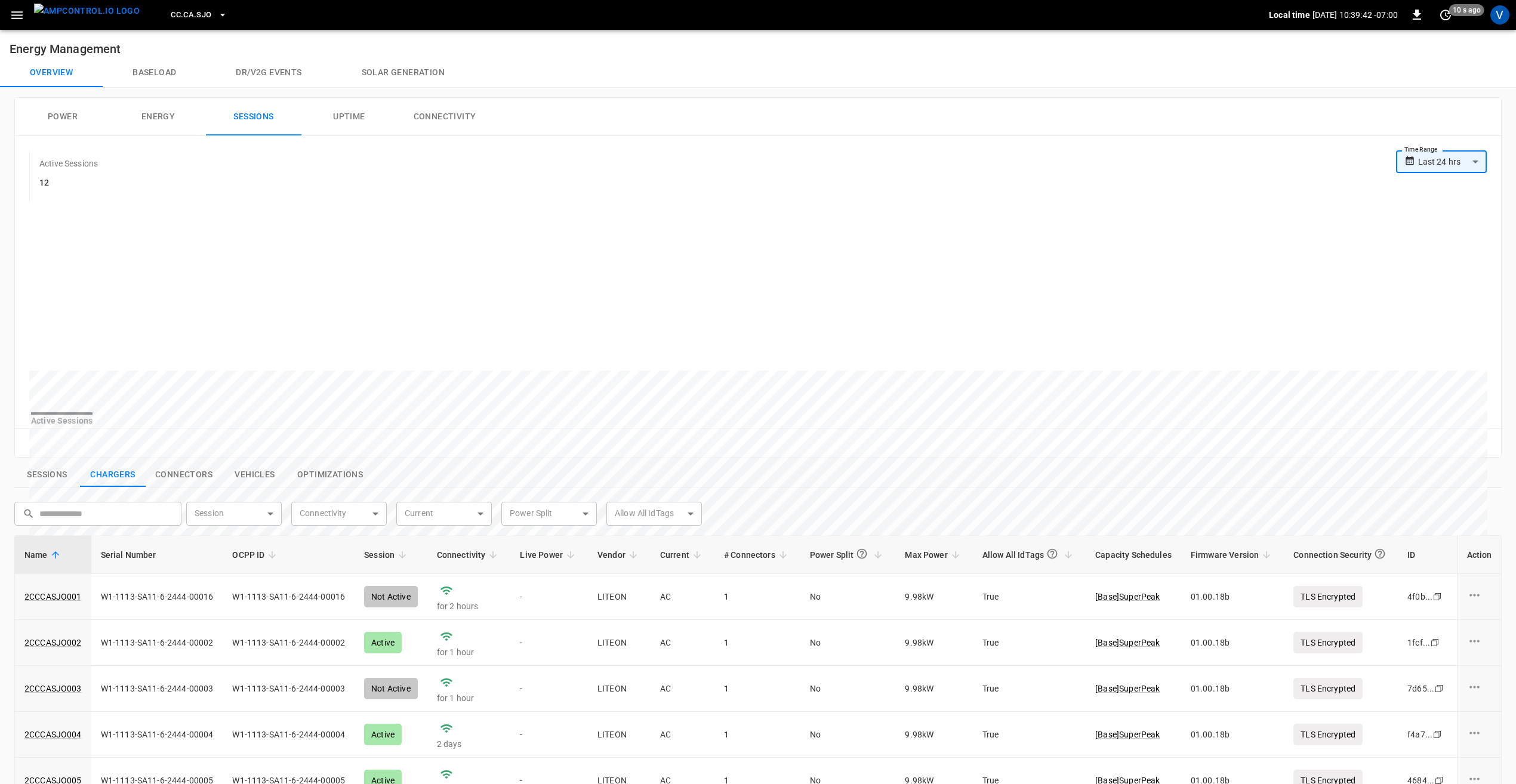
click at [1446, 163] on body "**********" at bounding box center [758, 562] width 1516 height 1126
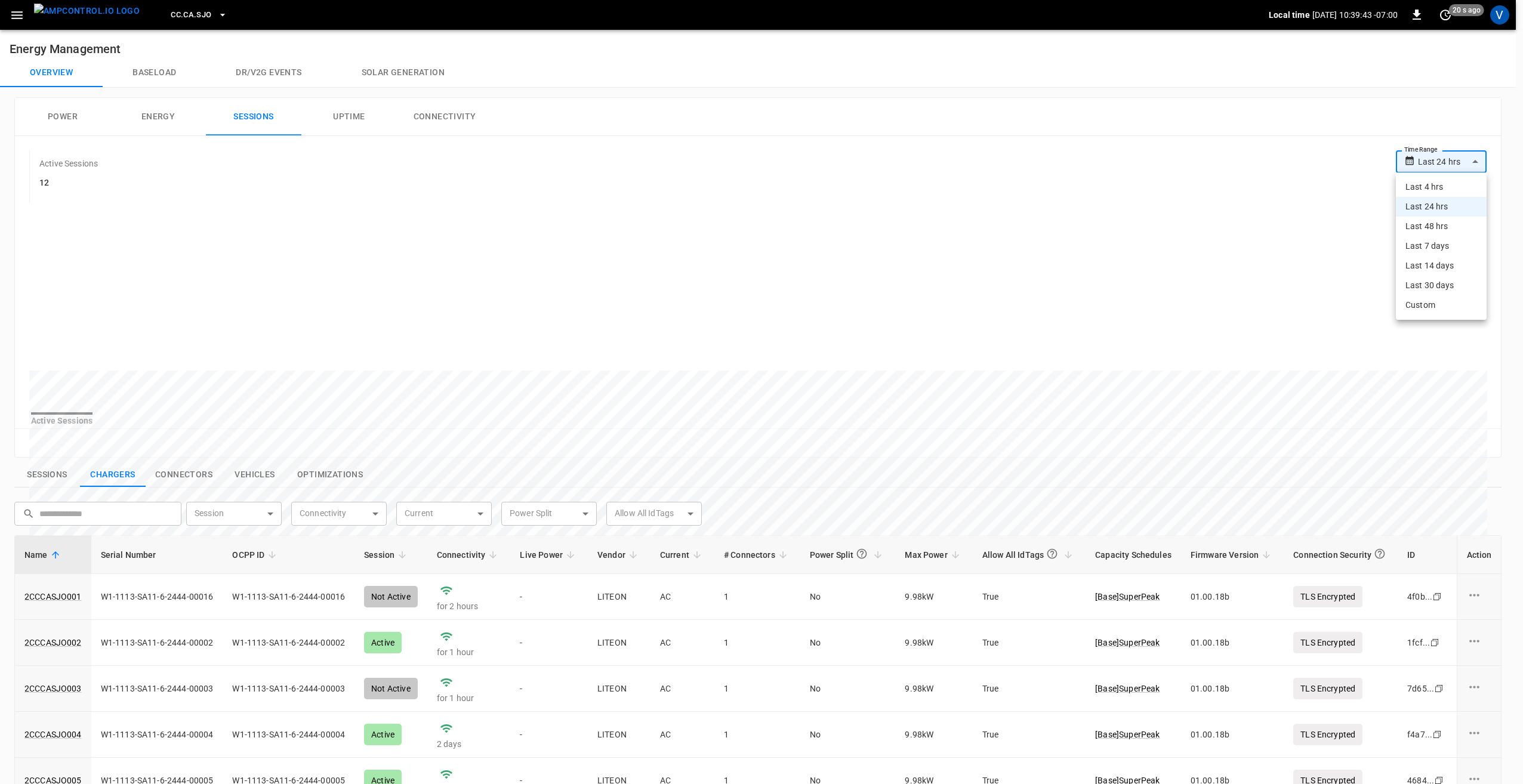
click at [1431, 248] on li "Last 7 days" at bounding box center [1441, 246] width 91 height 20
type input "**********"
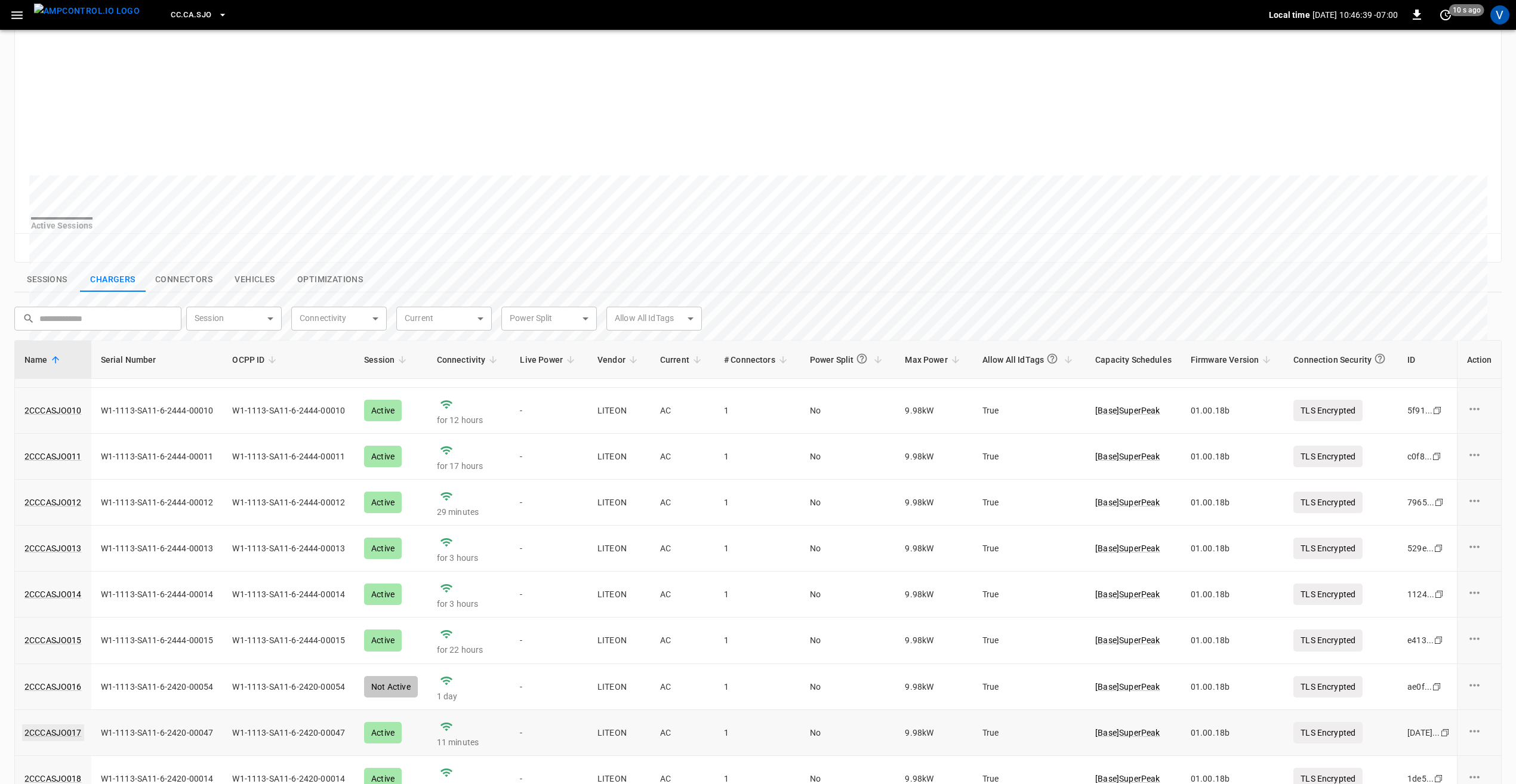
scroll to position [239, 0]
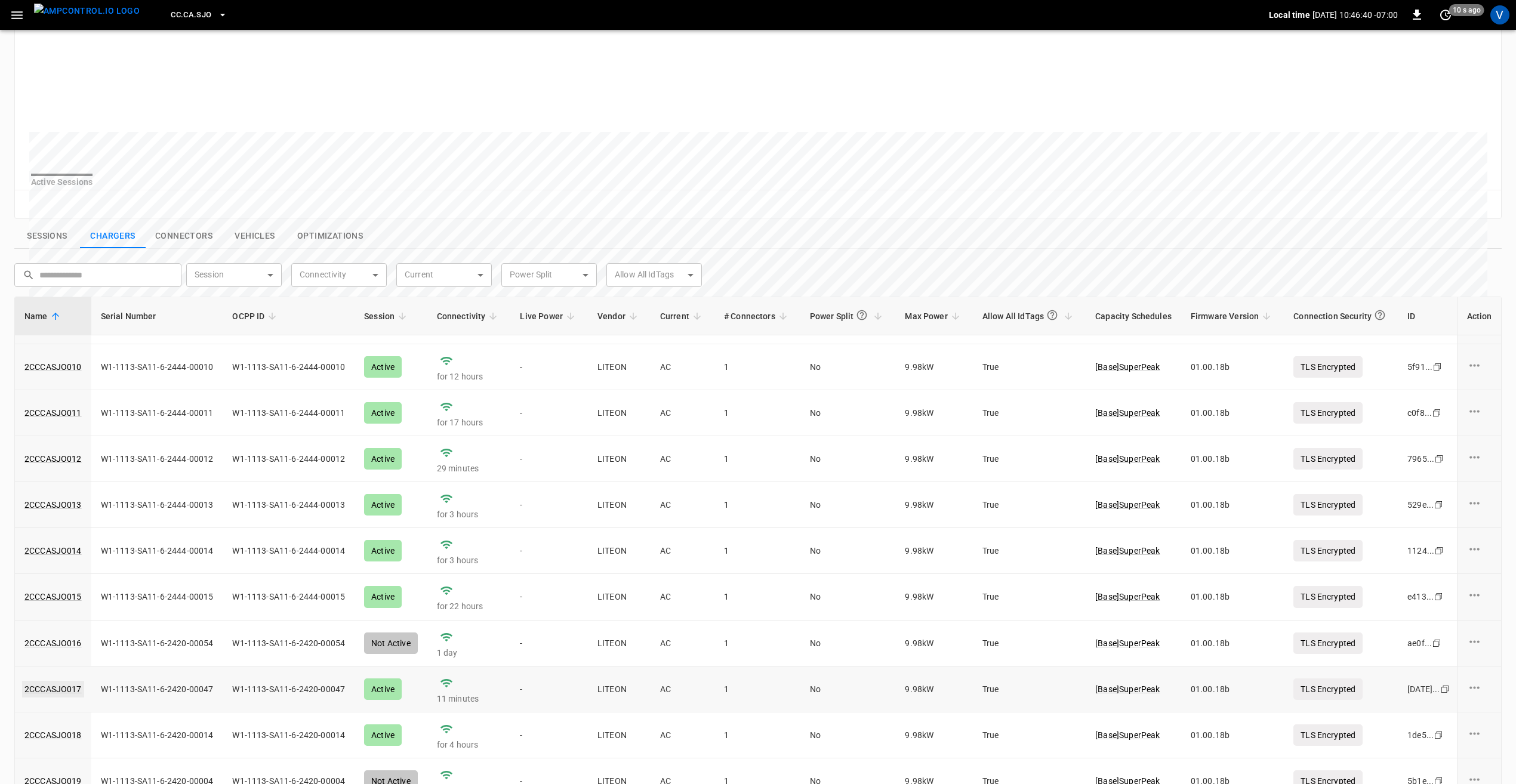
click at [55, 689] on link "2CCCASJO017" at bounding box center [53, 689] width 62 height 17
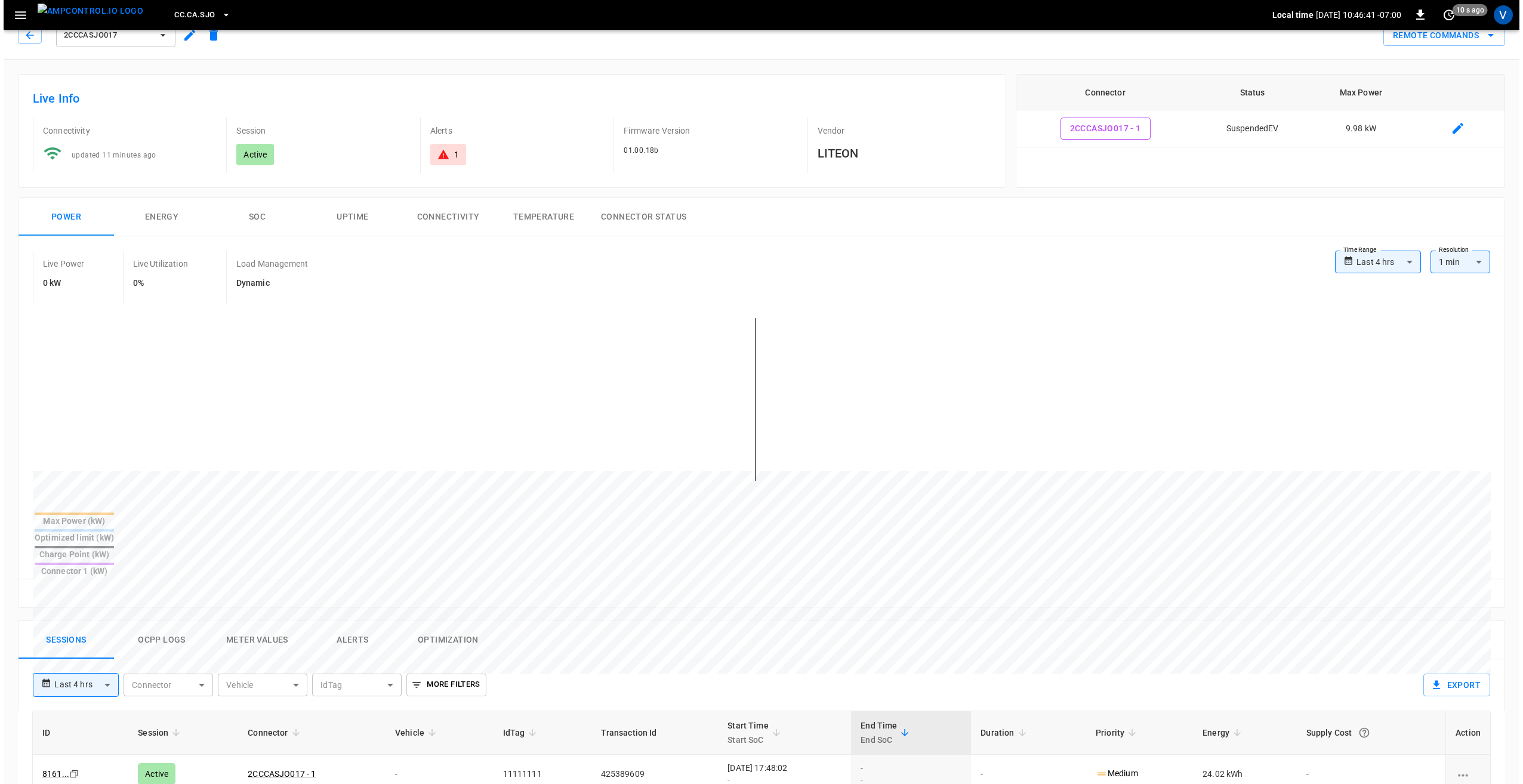
scroll to position [60, 0]
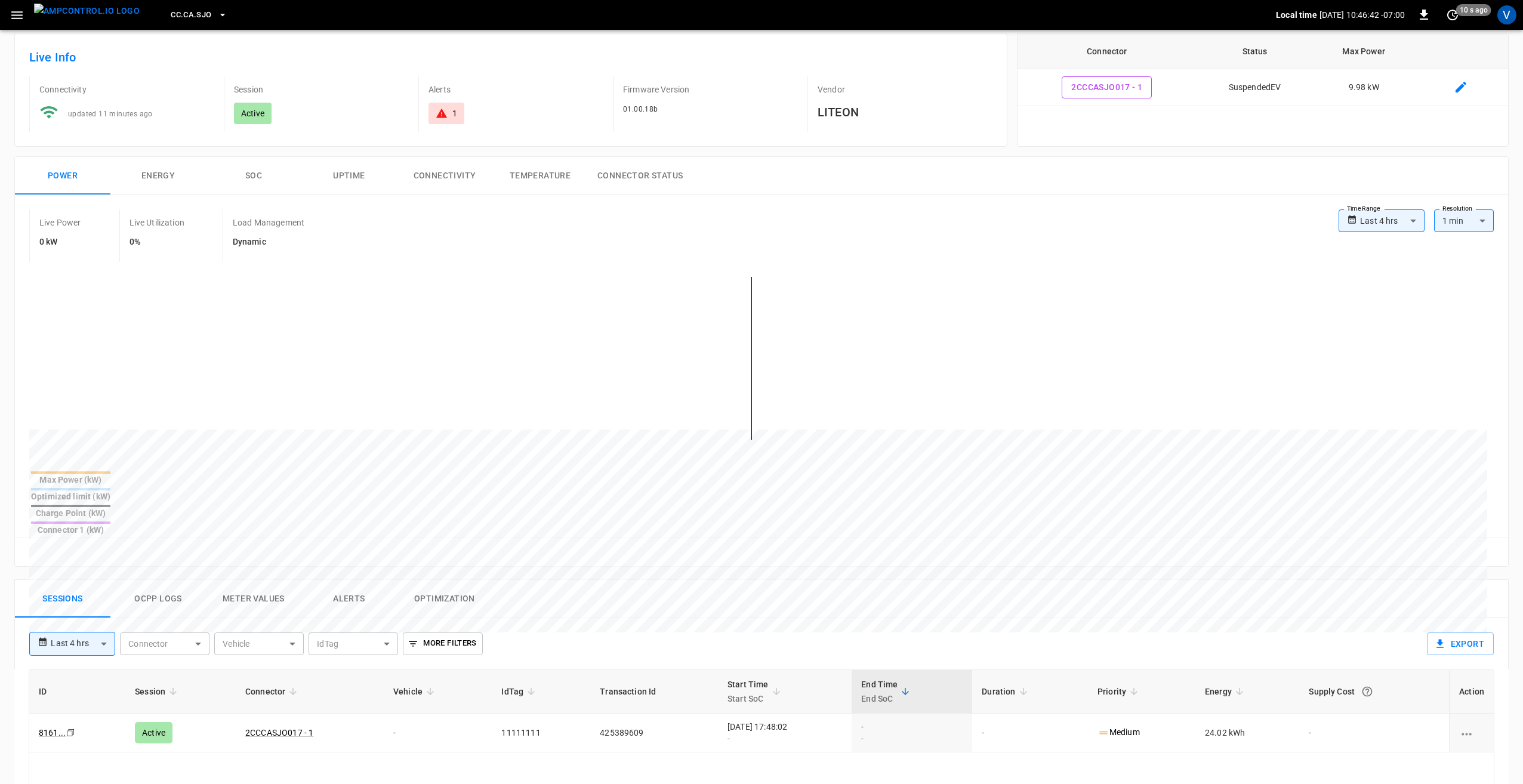
click at [107, 600] on body "**********" at bounding box center [762, 603] width 1523 height 1325
click at [78, 652] on li "Last 24 hrs" at bounding box center [73, 649] width 86 height 20
type input "**********"
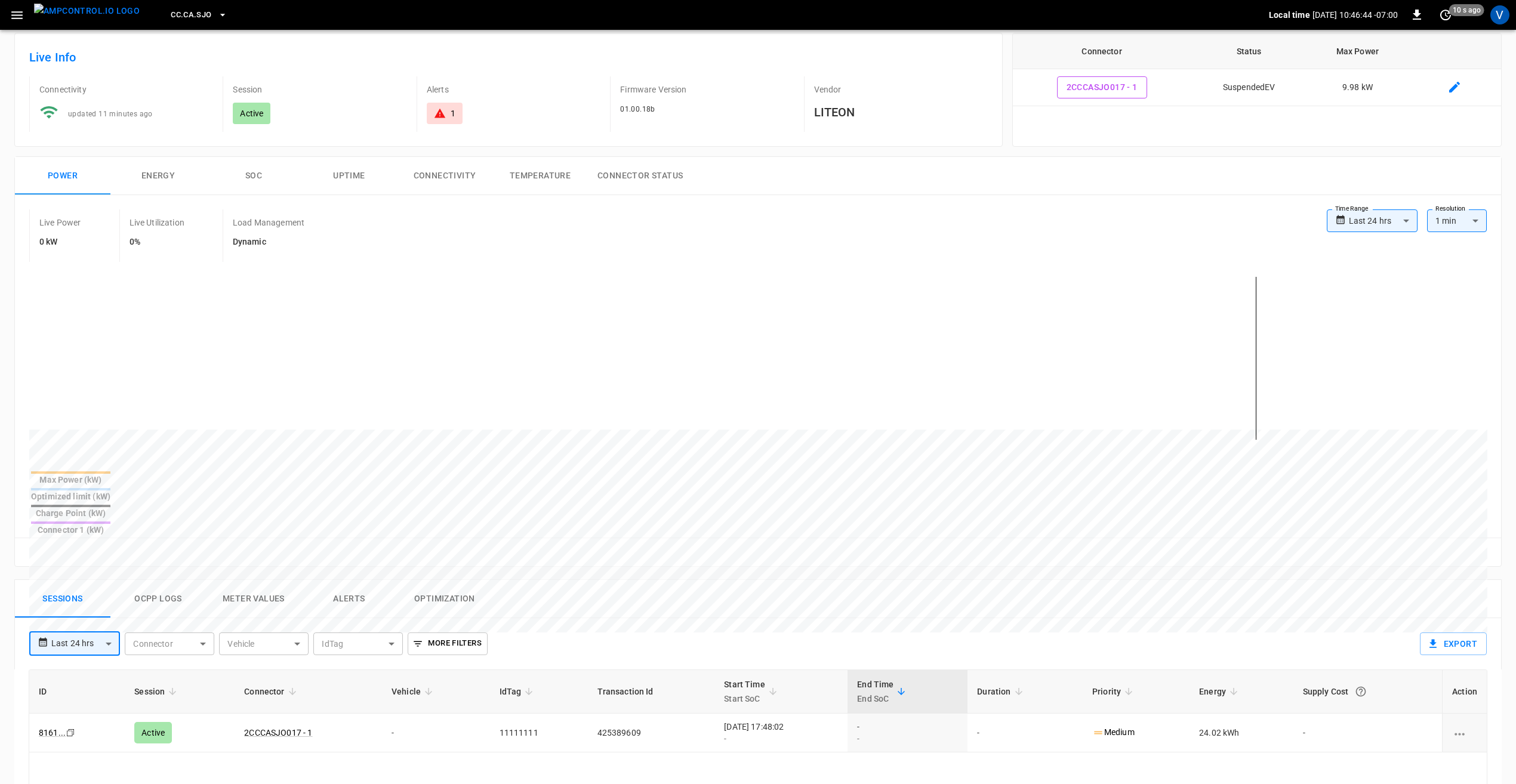
click at [157, 580] on button "Ocpp logs" at bounding box center [158, 599] width 95 height 39
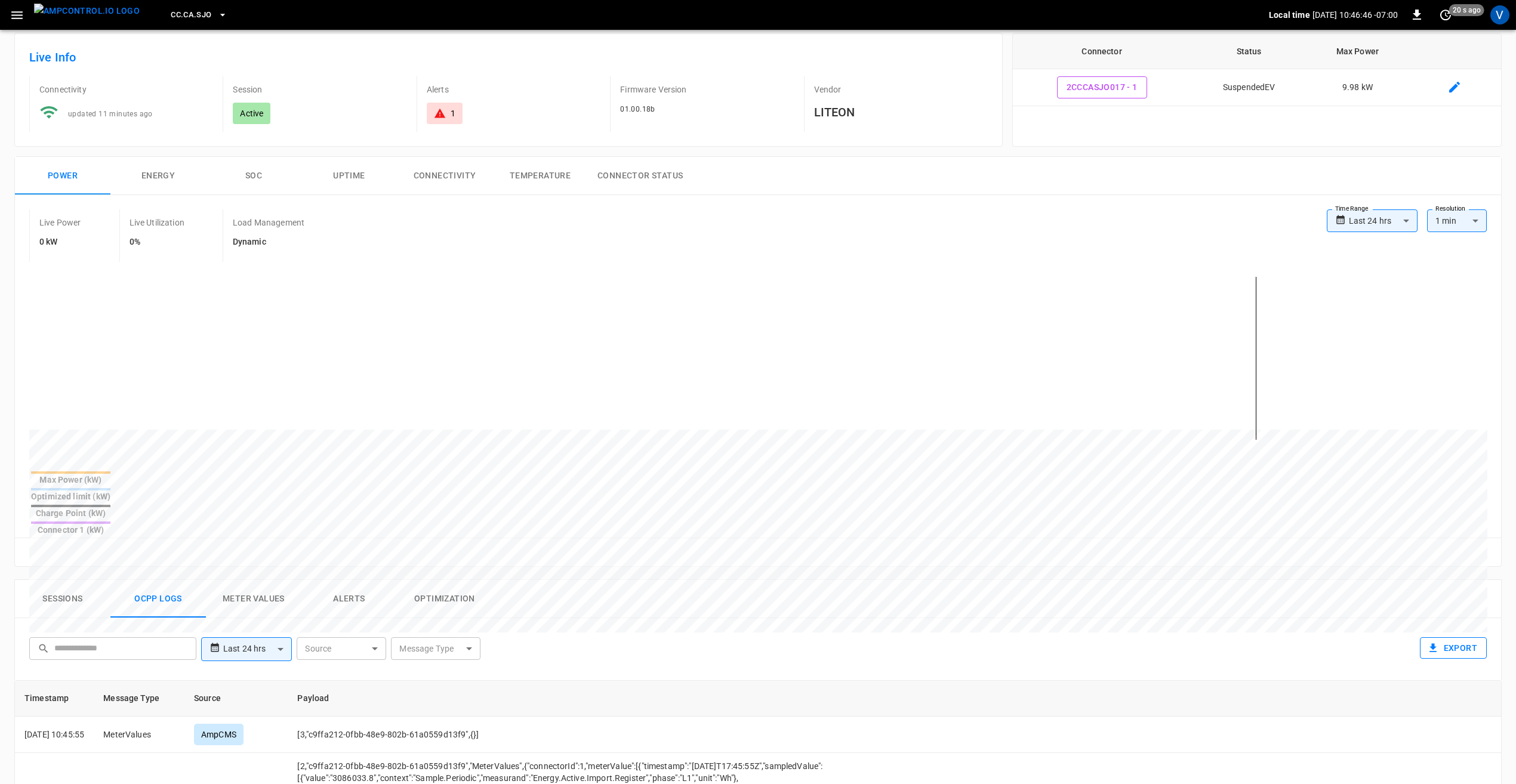
click at [1453, 637] on button "Export" at bounding box center [1453, 648] width 67 height 22
click at [1413, 18] on icon "button" at bounding box center [1416, 14] width 14 height 14
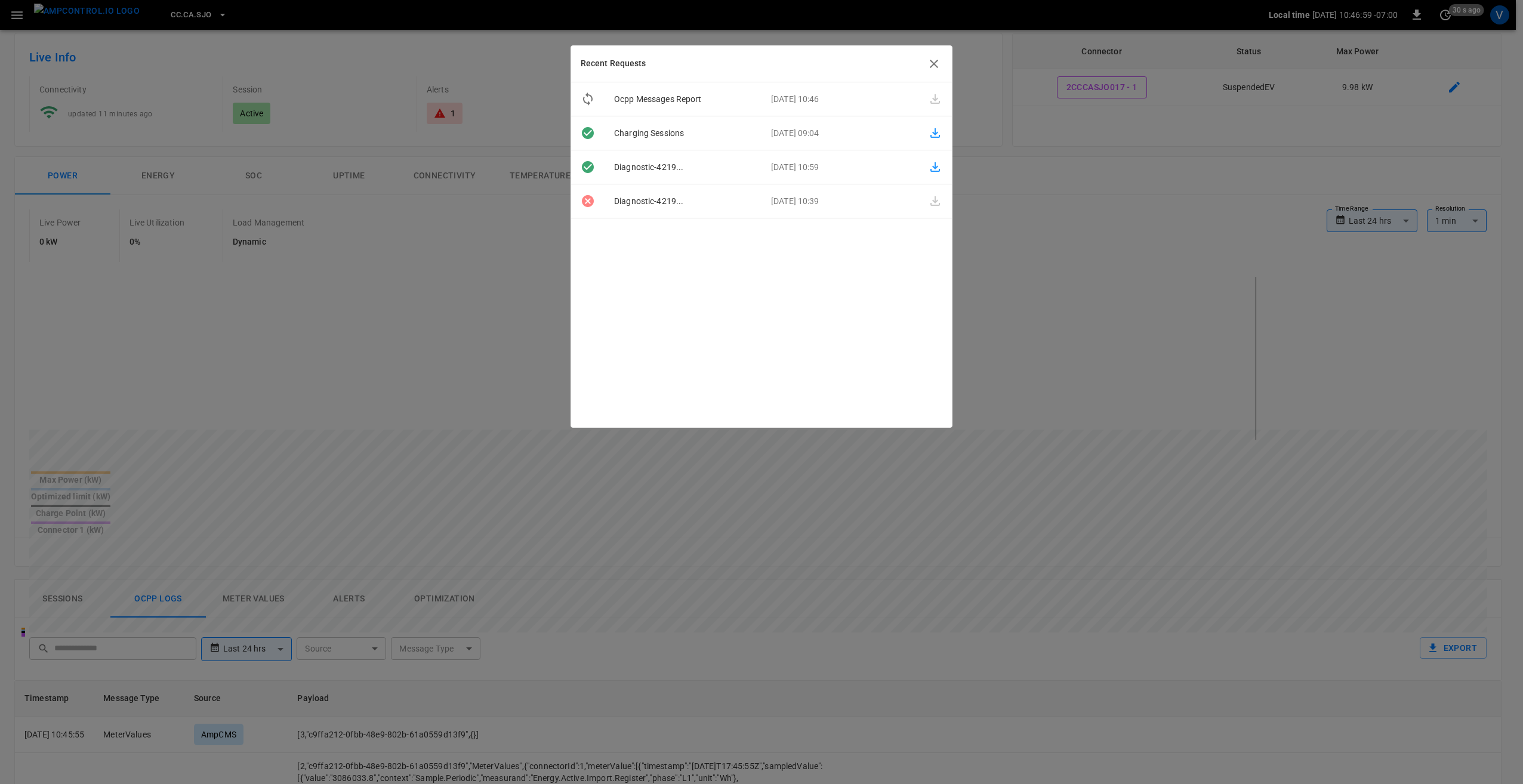
click at [498, 65] on div at bounding box center [762, 392] width 1523 height 784
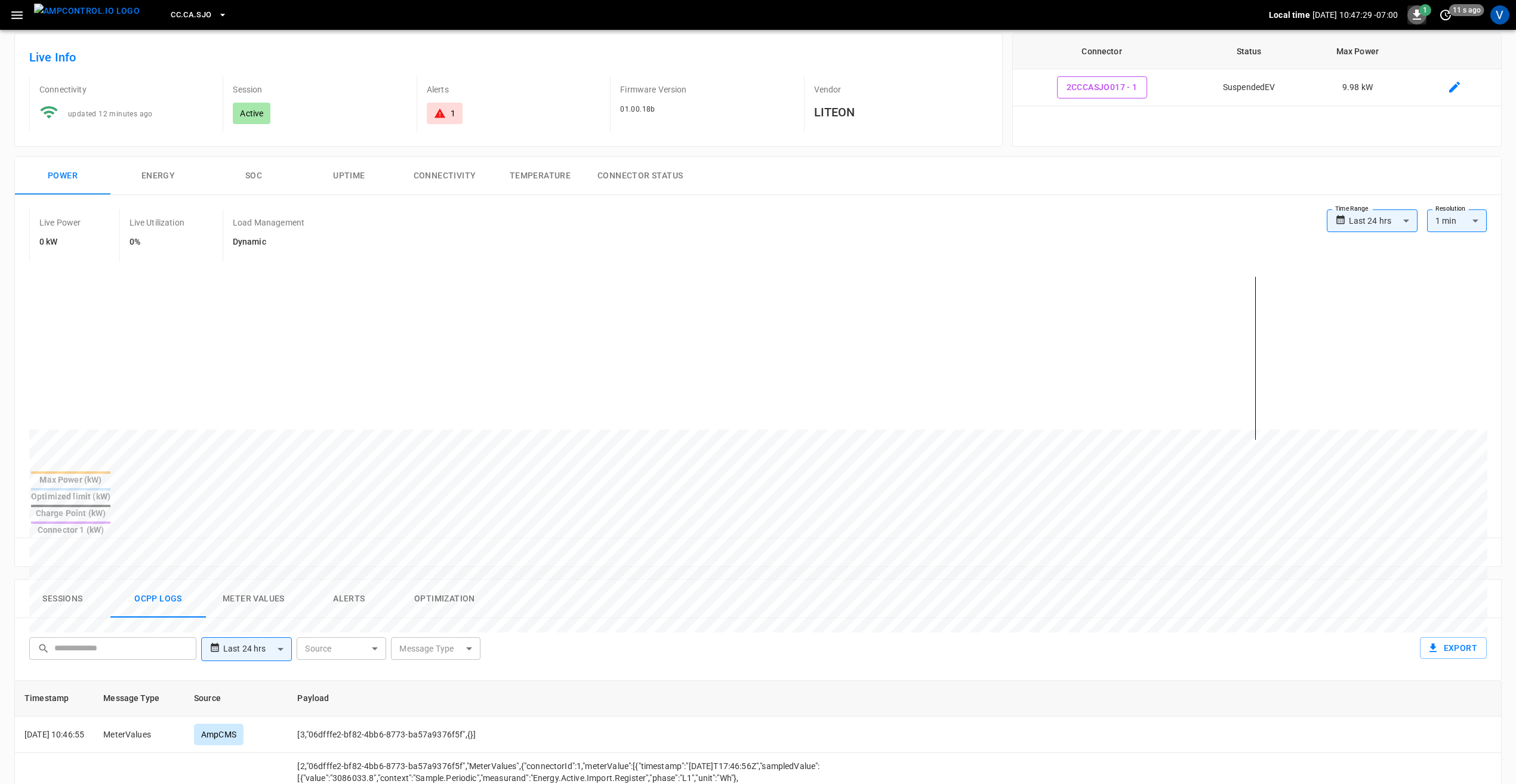
click at [1419, 18] on icon "button" at bounding box center [1416, 14] width 14 height 14
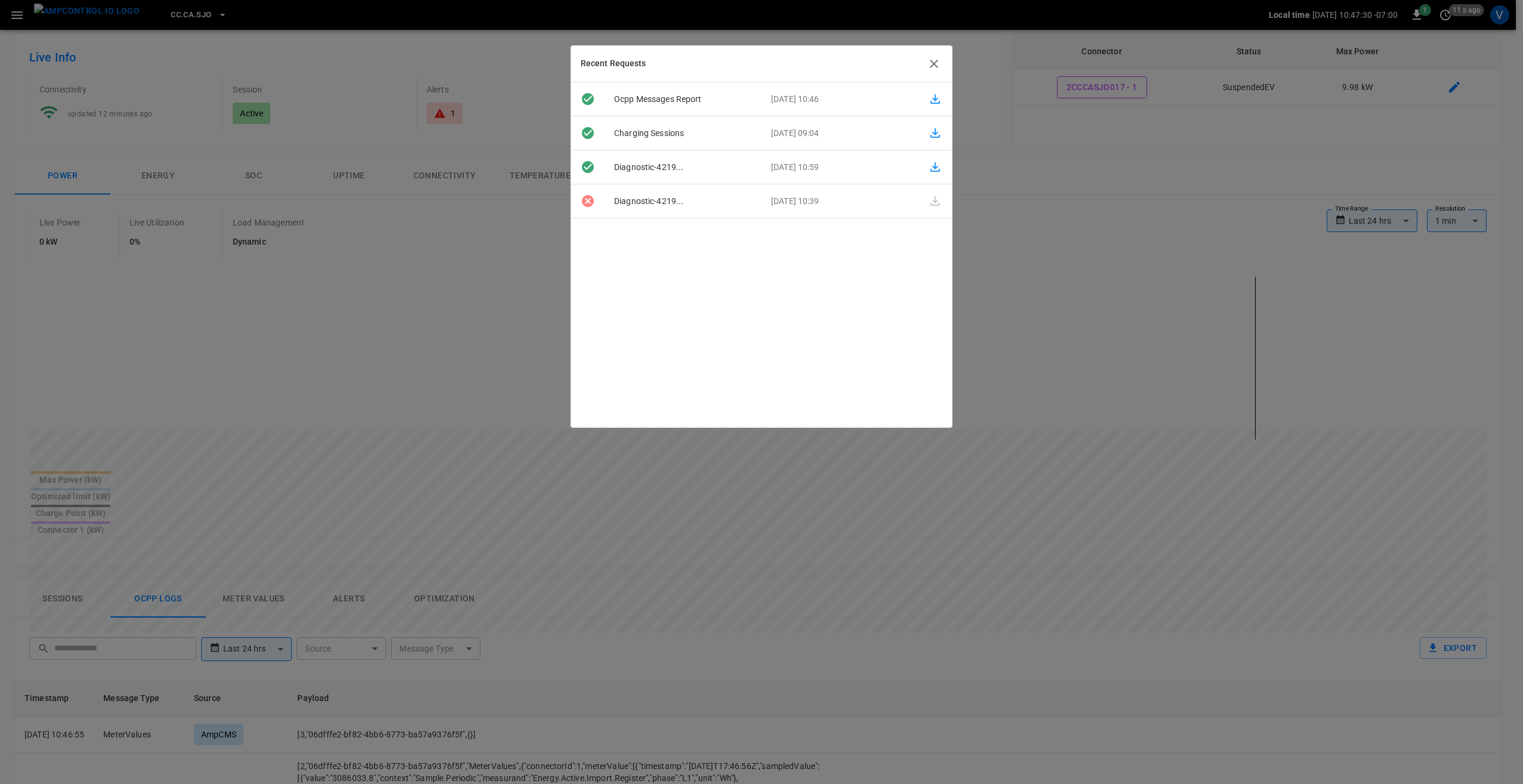
click at [928, 101] on icon "button" at bounding box center [935, 99] width 14 height 14
click at [932, 64] on icon "button" at bounding box center [934, 64] width 14 height 14
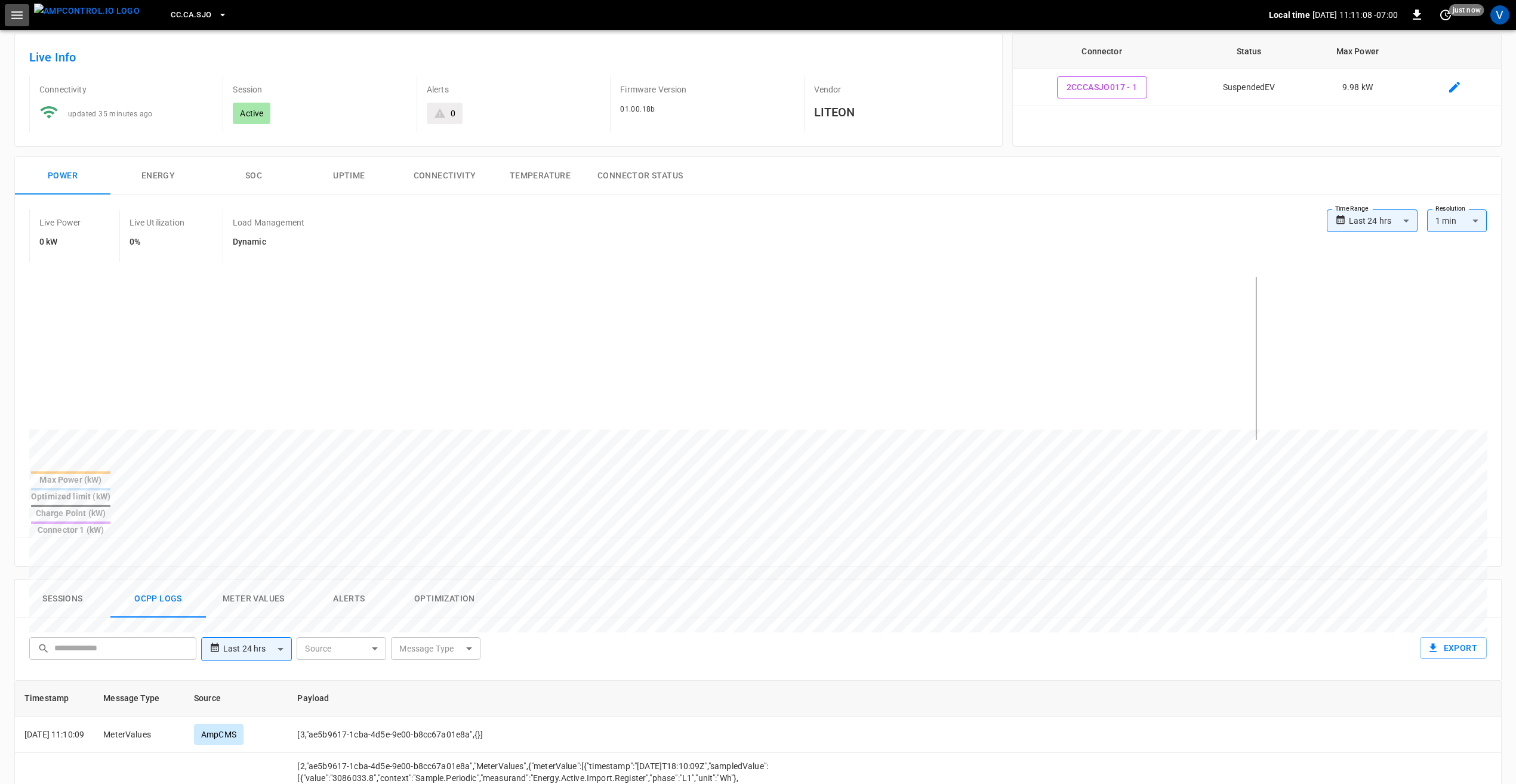
click at [24, 23] on button "button" at bounding box center [17, 15] width 24 height 22
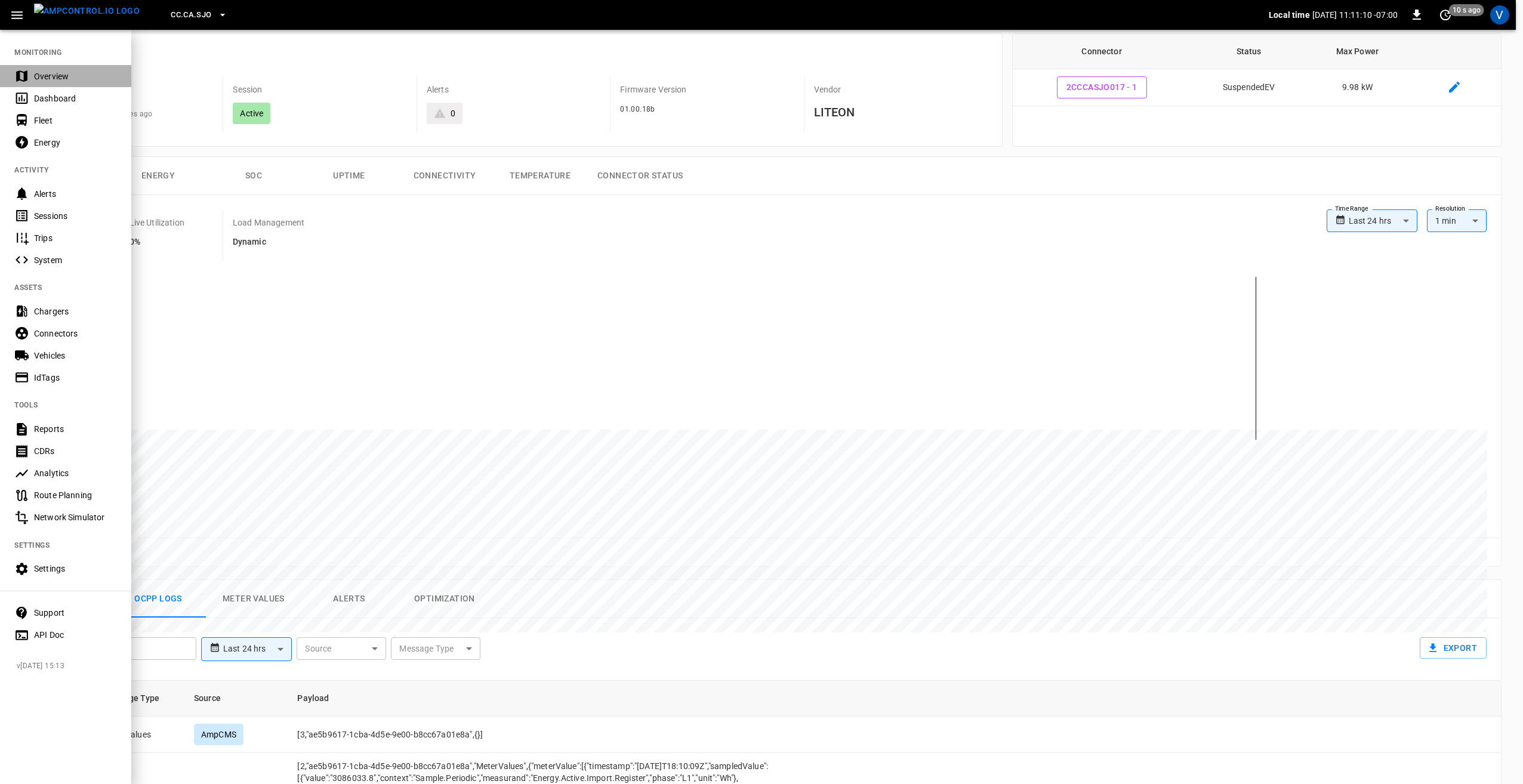
click at [66, 75] on div "Overview" at bounding box center [76, 76] width 83 height 12
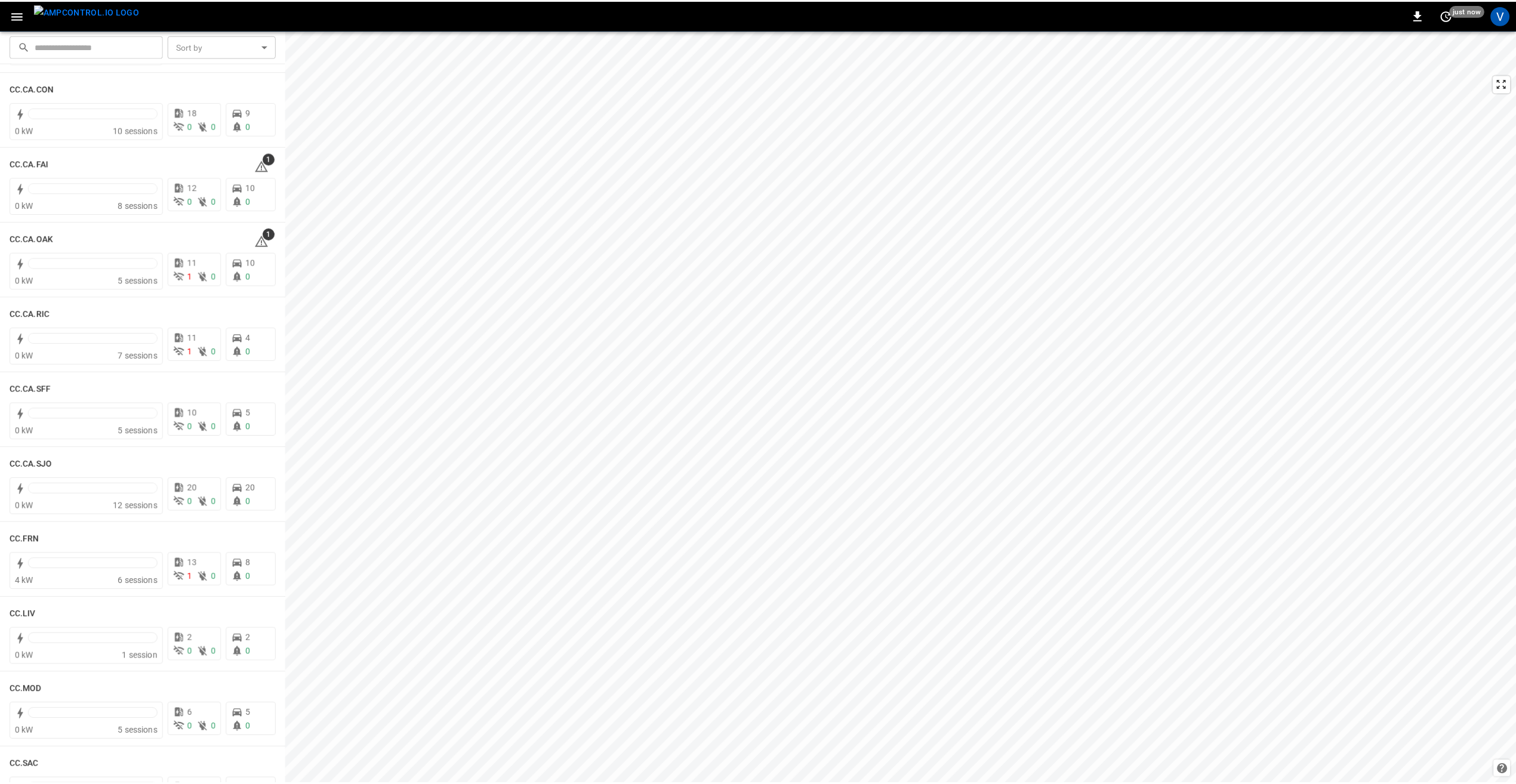
scroll to position [239, 0]
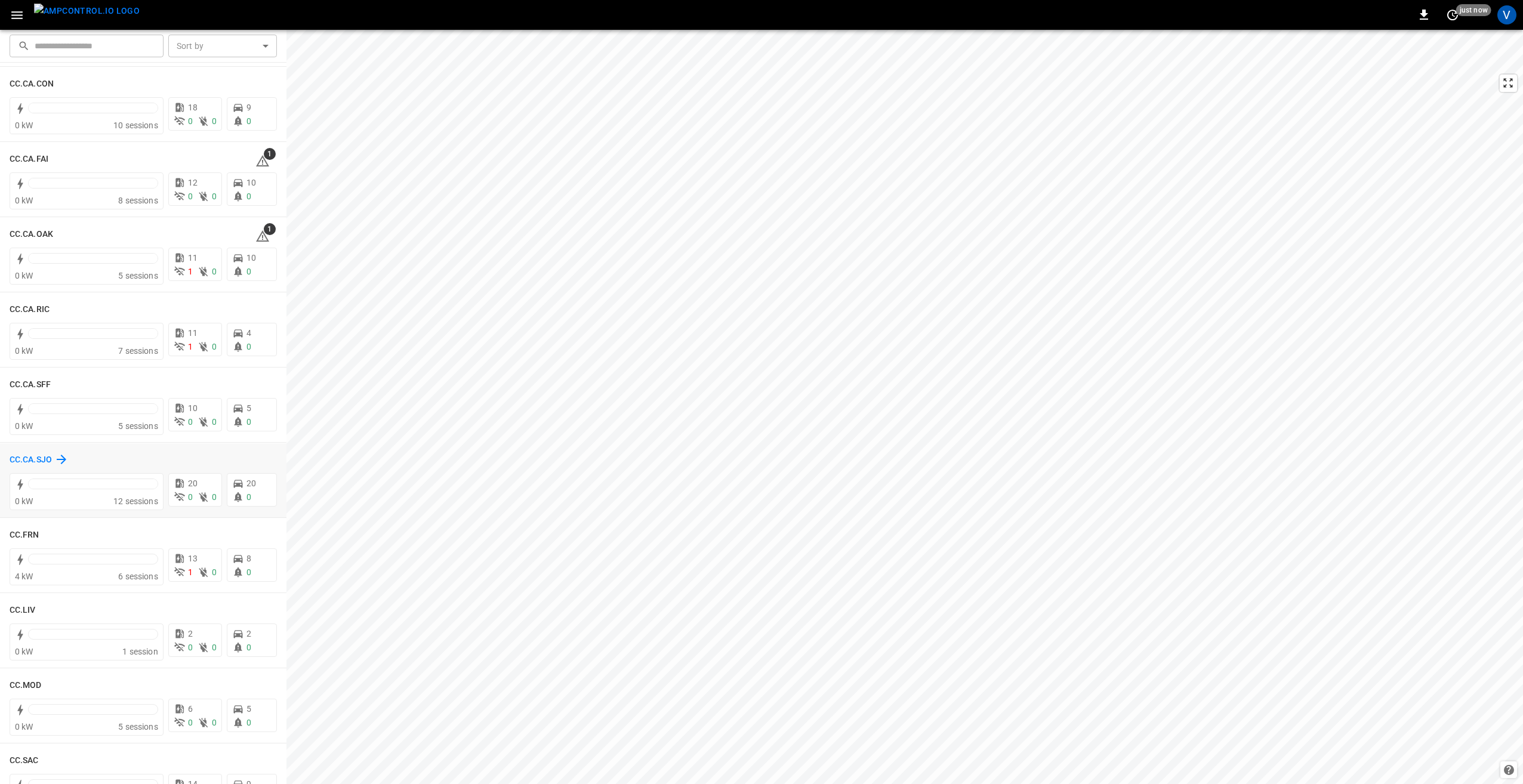
click at [26, 465] on h6 "CC.CA.SJO" at bounding box center [31, 460] width 42 height 13
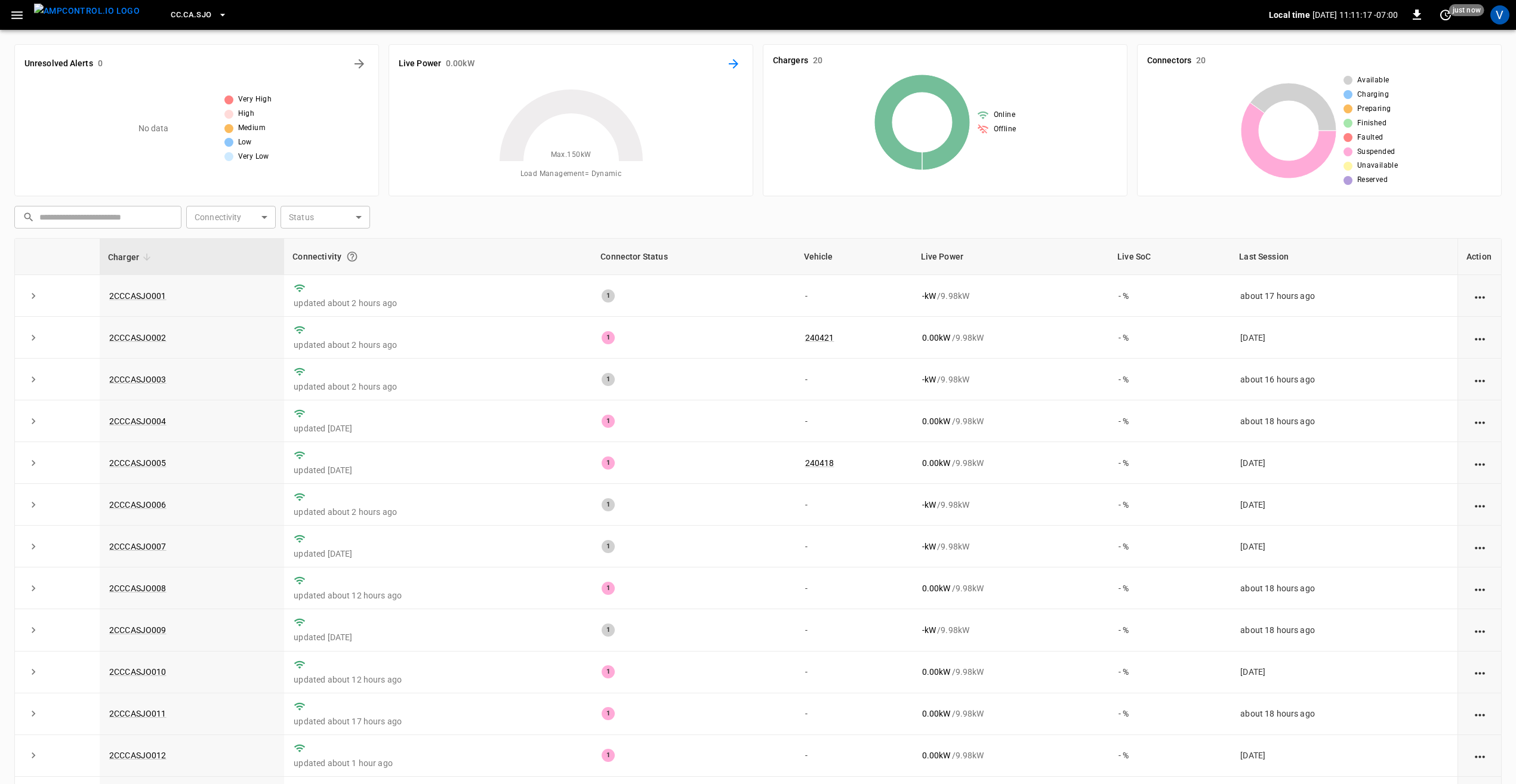
click at [734, 67] on icon "Energy Overview" at bounding box center [733, 64] width 10 height 10
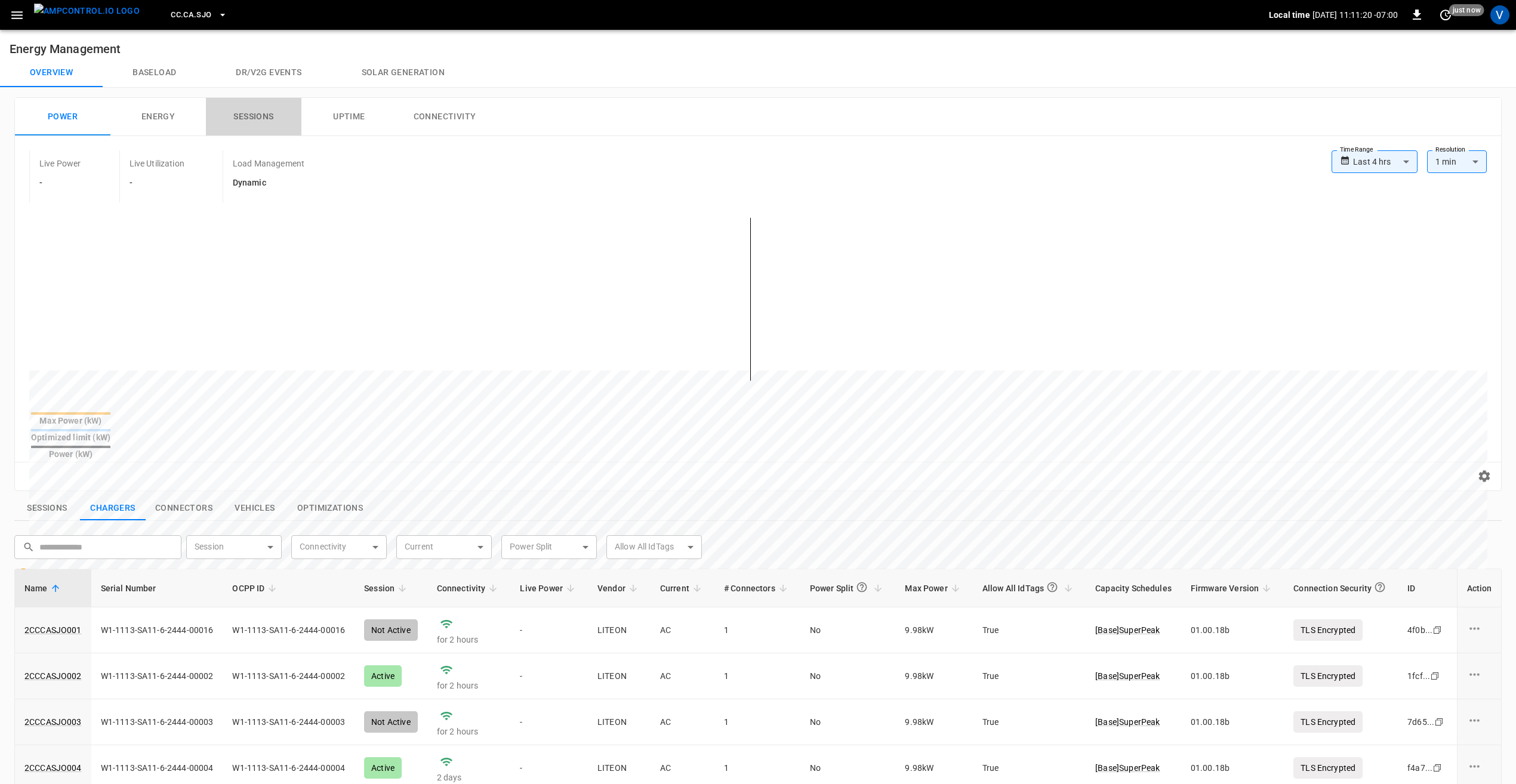
click at [260, 122] on button "Sessions" at bounding box center [253, 116] width 95 height 39
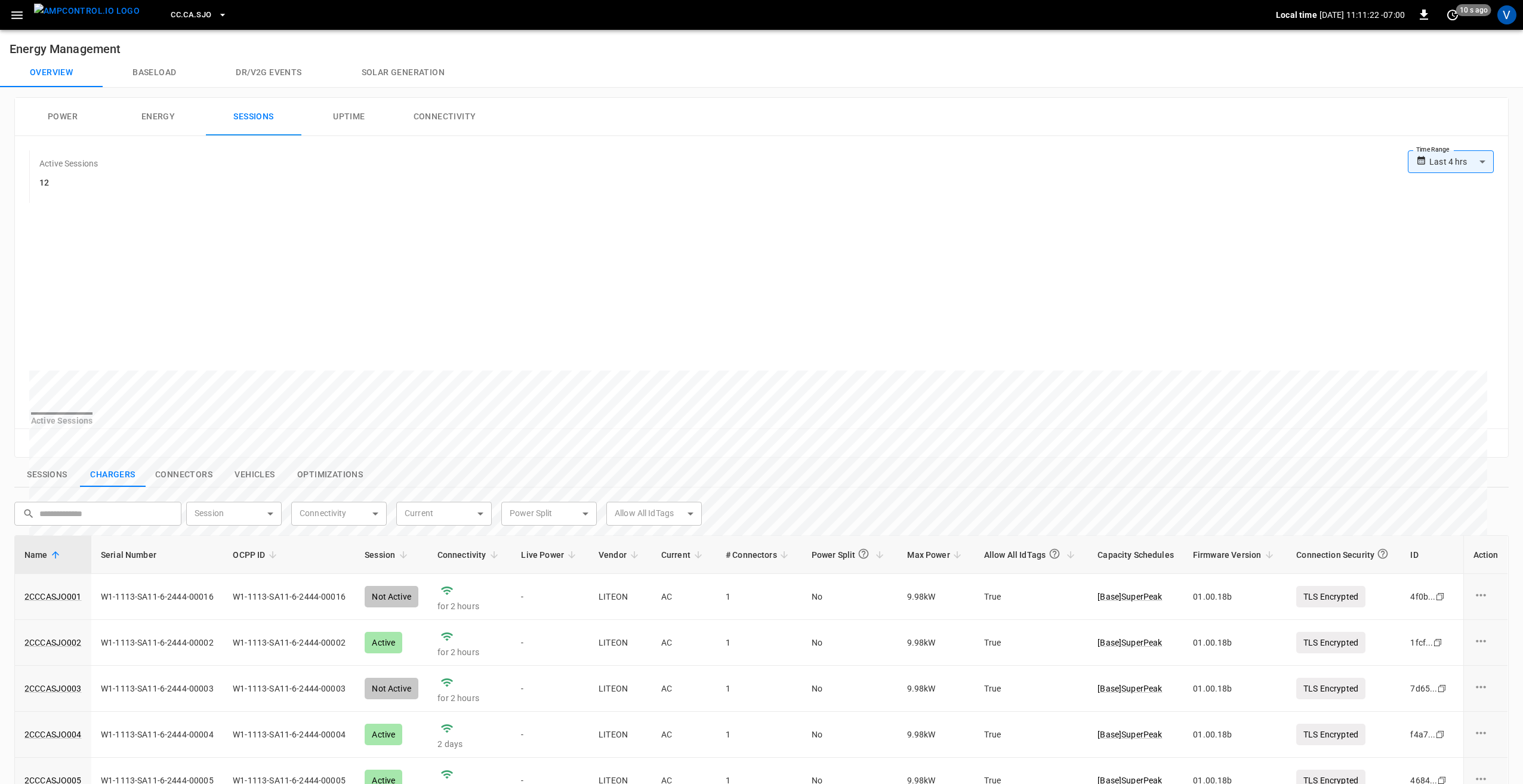
click at [1436, 163] on body "**********" at bounding box center [762, 562] width 1523 height 1126
click at [1438, 245] on li "Last 7 days" at bounding box center [1444, 246] width 86 height 20
type input "**********"
